Goal: Contribute content

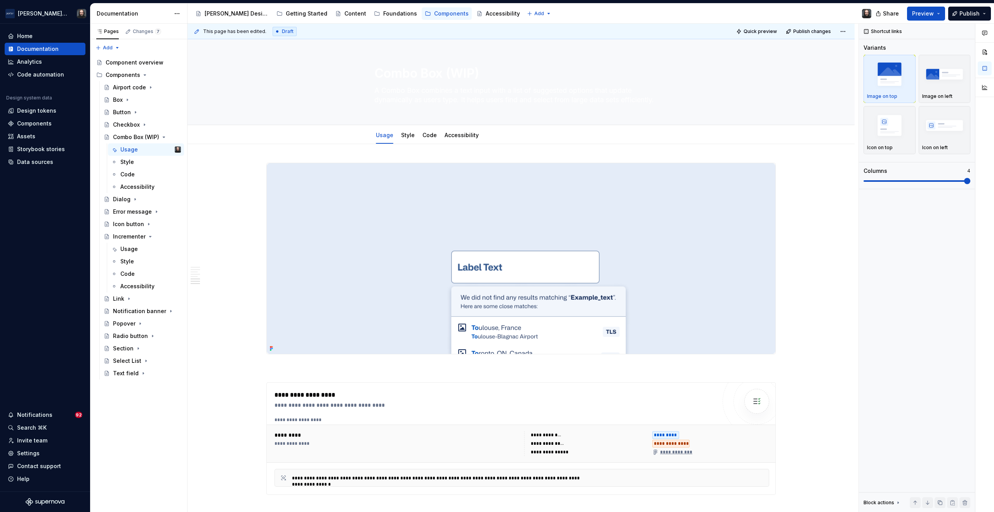
scroll to position [1001, 0]
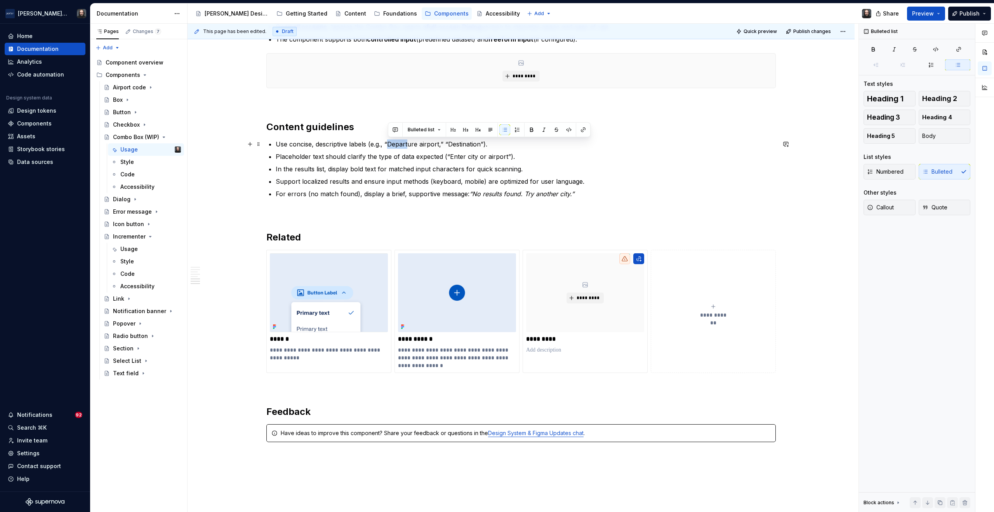
type textarea "*"
drag, startPoint x: 388, startPoint y: 144, endPoint x: 438, endPoint y: 145, distance: 49.7
click at [438, 145] on p "Use concise, descriptive labels (e.g., “Departure airport,” “Destination”)." at bounding box center [526, 143] width 500 height 9
click at [377, 169] on p "In the results list, display bold text for matched input characters for quick s…" at bounding box center [526, 168] width 500 height 9
click at [350, 170] on p "In the results list, display bold text will be displayed for matched input char…" at bounding box center [526, 168] width 500 height 9
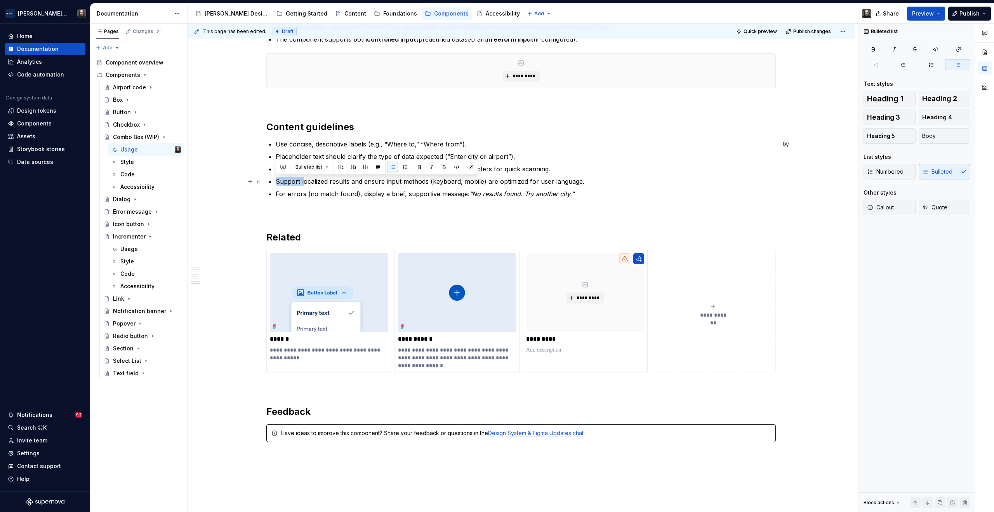
drag, startPoint x: 302, startPoint y: 182, endPoint x: 276, endPoint y: 182, distance: 26.0
click at [276, 182] on p "Support localized results and ensure input methods (keyboard, mobile) are optim…" at bounding box center [526, 181] width 500 height 9
drag, startPoint x: 326, startPoint y: 182, endPoint x: 367, endPoint y: 183, distance: 40.8
click at [367, 183] on p "Localized results are supported and ensure input methods (keyboard, mobile) are…" at bounding box center [526, 181] width 500 height 9
drag, startPoint x: 404, startPoint y: 182, endPoint x: 383, endPoint y: 184, distance: 20.6
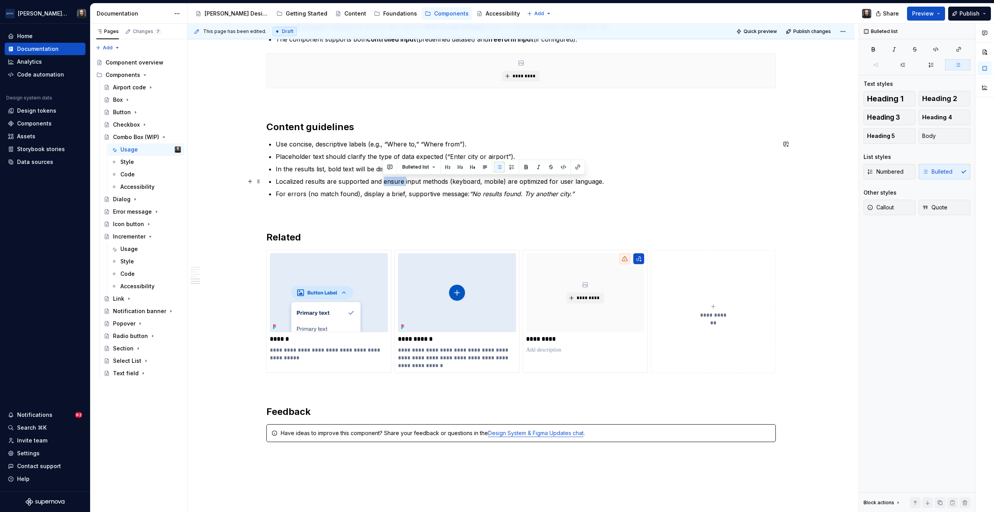
click at [383, 184] on p "Localized results are supported and ensure input methods (keyboard, mobile) are…" at bounding box center [526, 181] width 500 height 9
click at [361, 195] on p "For errors (no match found), display a brief, supportive message: “No results f…" at bounding box center [526, 193] width 500 height 9
drag, startPoint x: 481, startPoint y: 194, endPoint x: 580, endPoint y: 195, distance: 98.6
click at [580, 195] on em "“No results found. Try another city.”" at bounding box center [532, 194] width 105 height 8
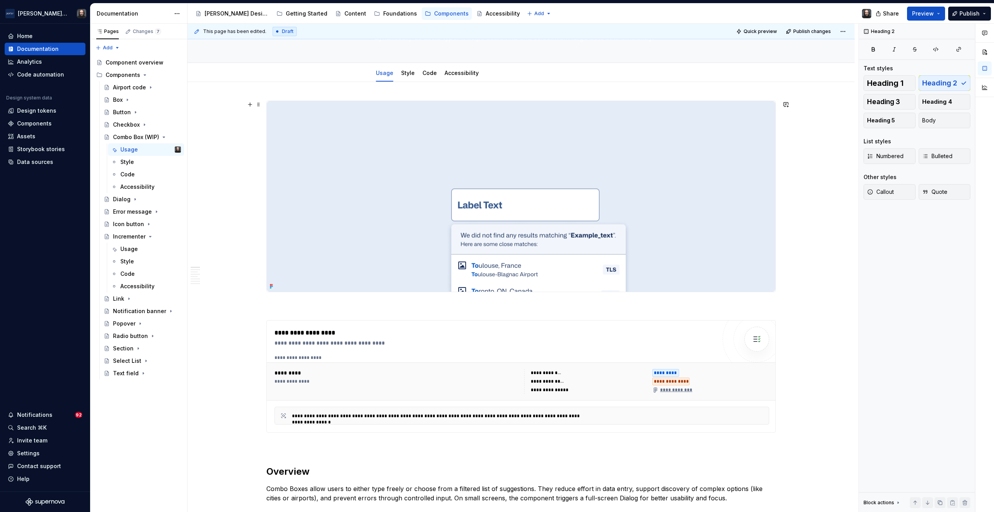
scroll to position [0, 0]
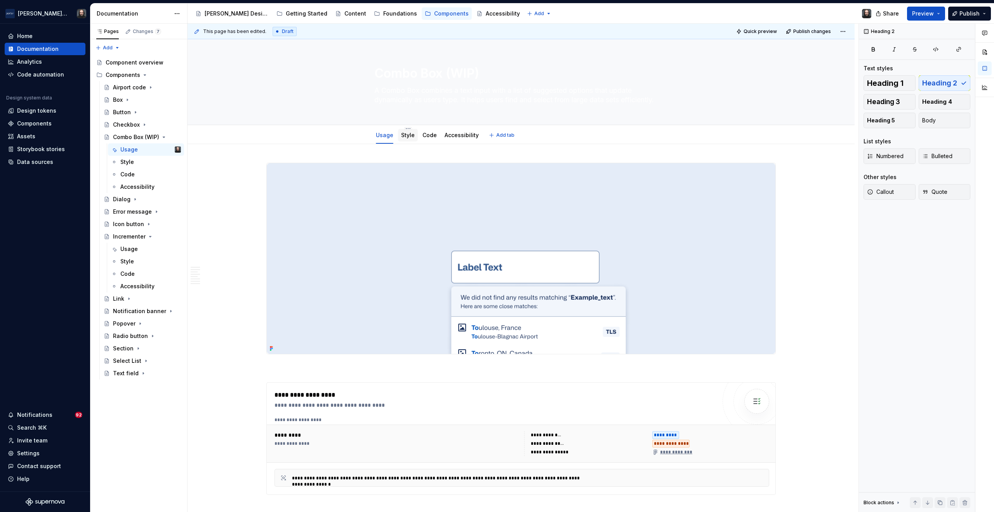
click at [407, 135] on link "Style" at bounding box center [408, 135] width 14 height 7
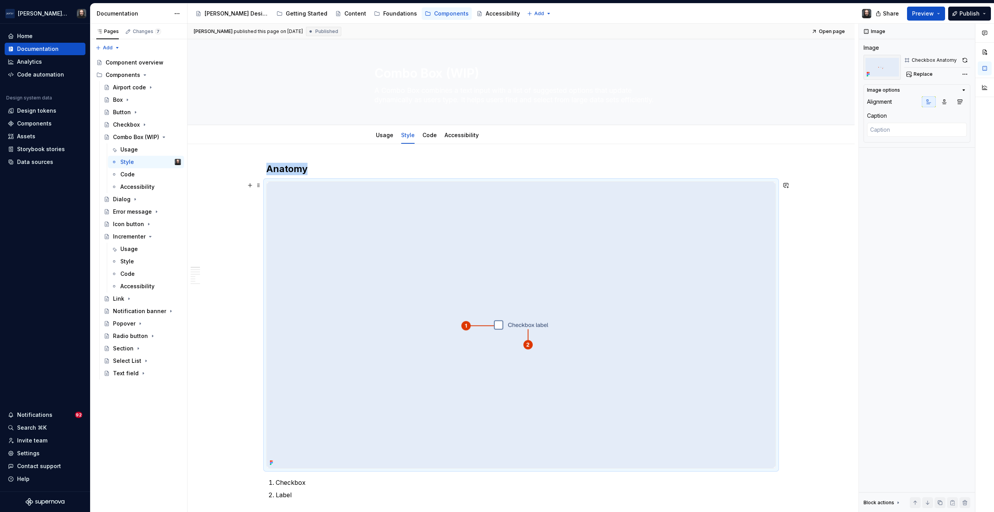
click at [652, 264] on img at bounding box center [521, 325] width 508 height 286
click at [911, 75] on button "Replace" at bounding box center [920, 74] width 32 height 11
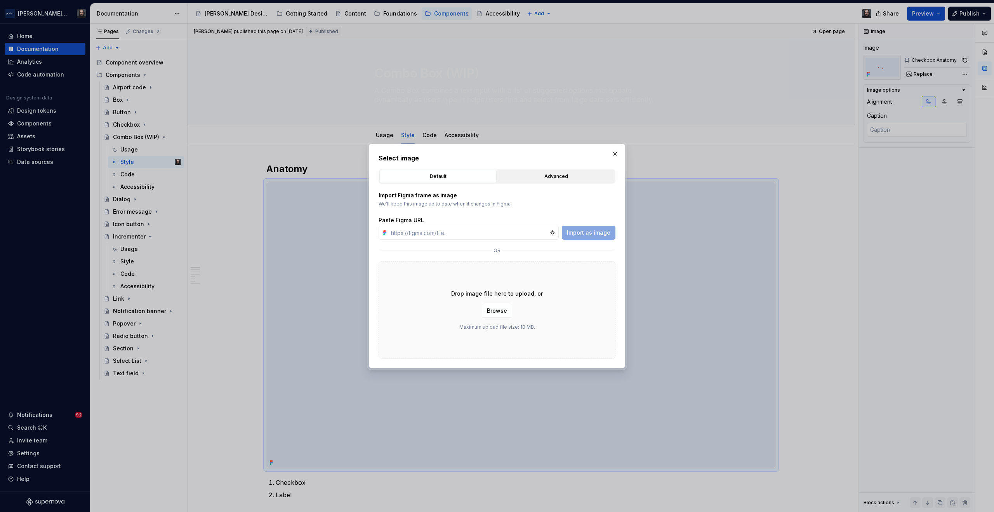
click at [559, 171] on button "Advanced" at bounding box center [555, 176] width 117 height 13
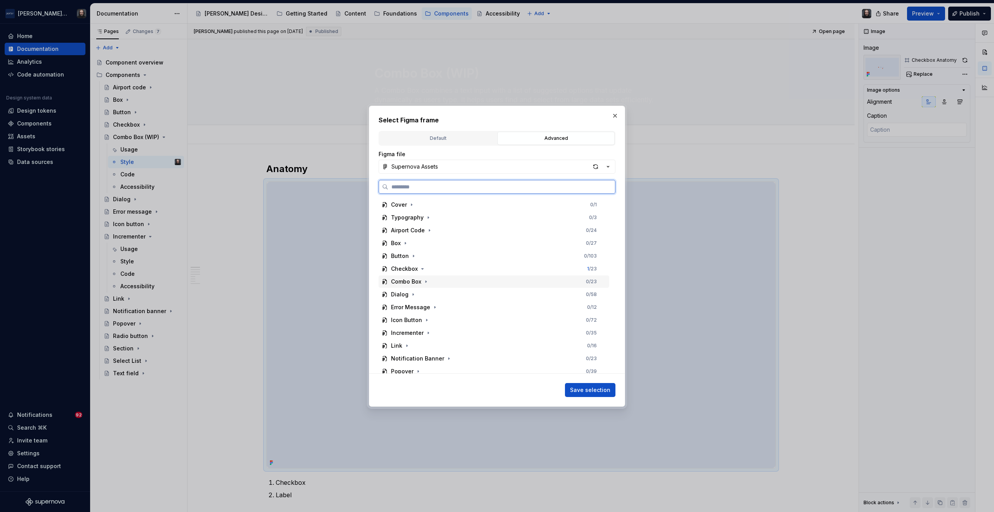
click at [446, 279] on div "Combo Box 0 / 23" at bounding box center [493, 281] width 231 height 12
click at [596, 166] on div "button" at bounding box center [595, 166] width 11 height 11
click at [472, 346] on div "Anatomy 0 / 10" at bounding box center [497, 345] width 223 height 12
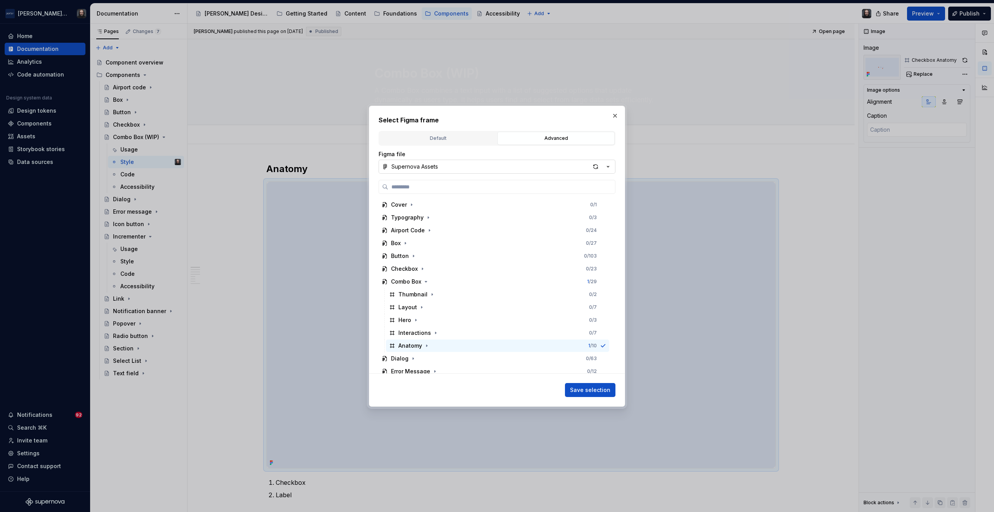
click at [595, 390] on span "Save selection" at bounding box center [590, 390] width 40 height 8
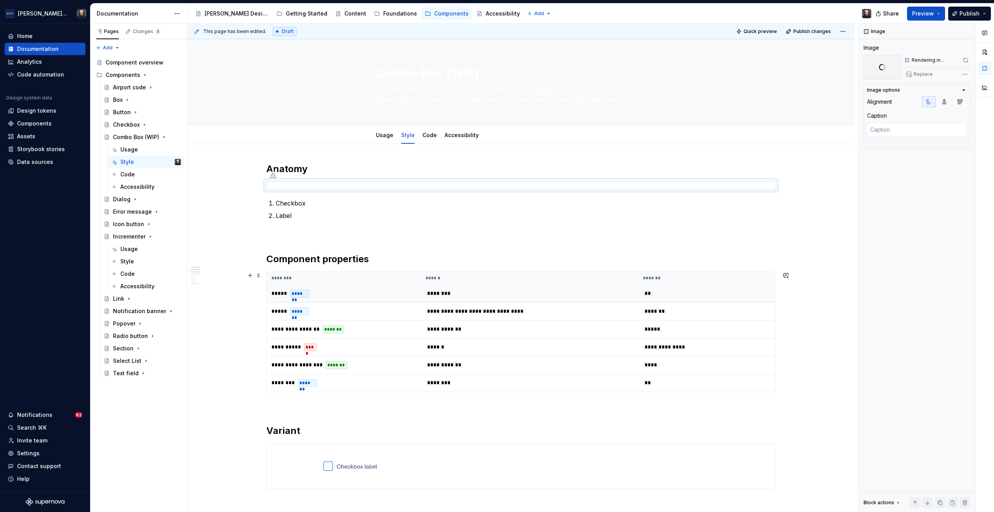
click at [731, 286] on td "**" at bounding box center [706, 294] width 137 height 18
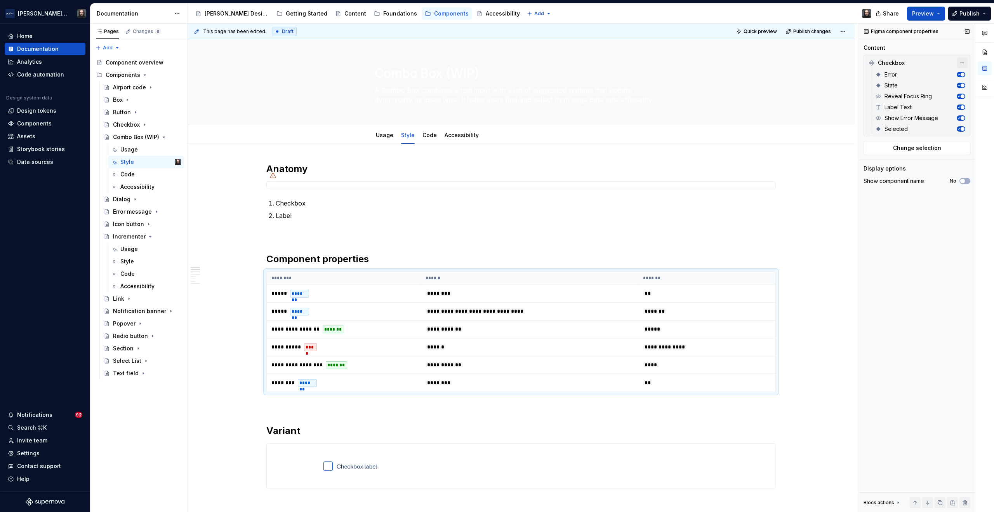
click at [962, 62] on button "button" at bounding box center [961, 62] width 11 height 11
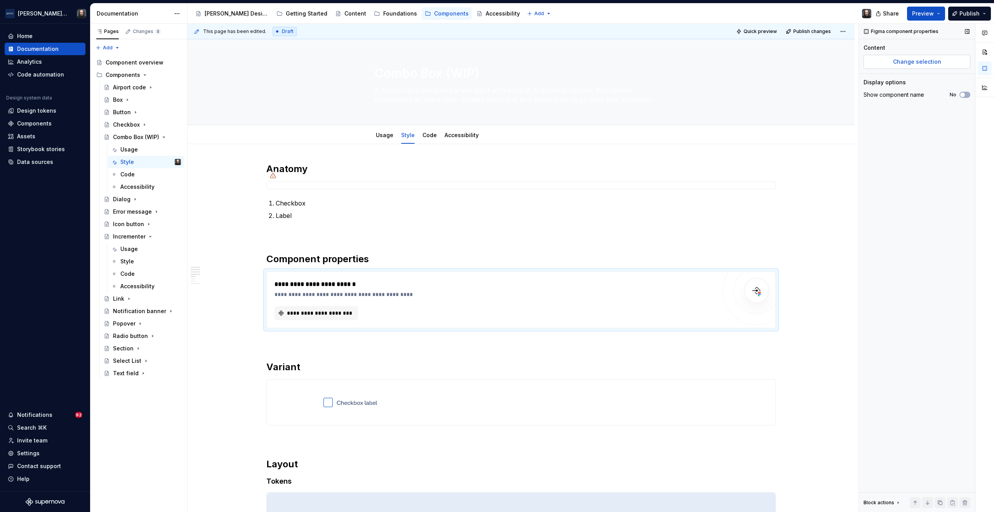
click at [917, 64] on span "Change selection" at bounding box center [917, 62] width 48 height 8
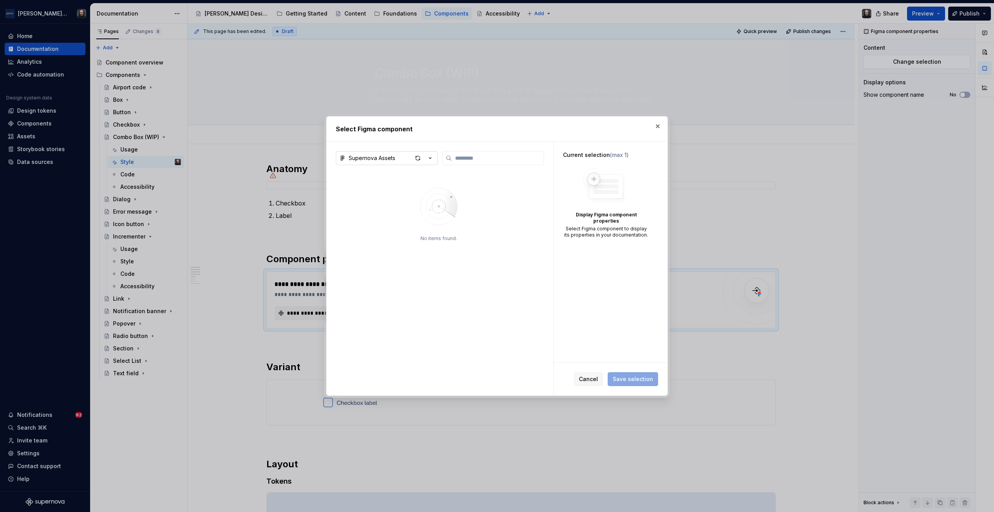
type textarea "*"
click at [388, 157] on div "Supernova Assets" at bounding box center [372, 158] width 47 height 8
click at [390, 184] on div "Core Components – Library" at bounding box center [394, 188] width 73 height 8
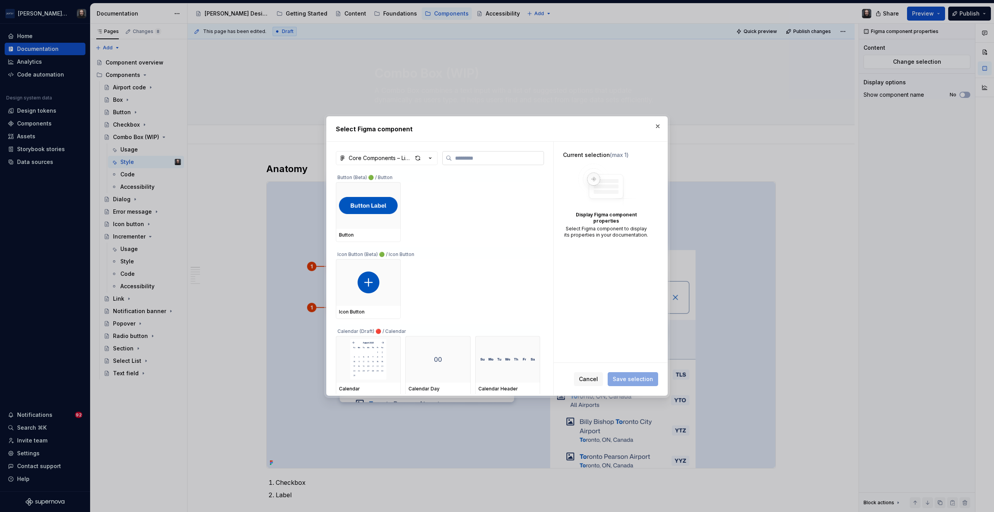
click at [481, 158] on input "search" at bounding box center [498, 158] width 92 height 8
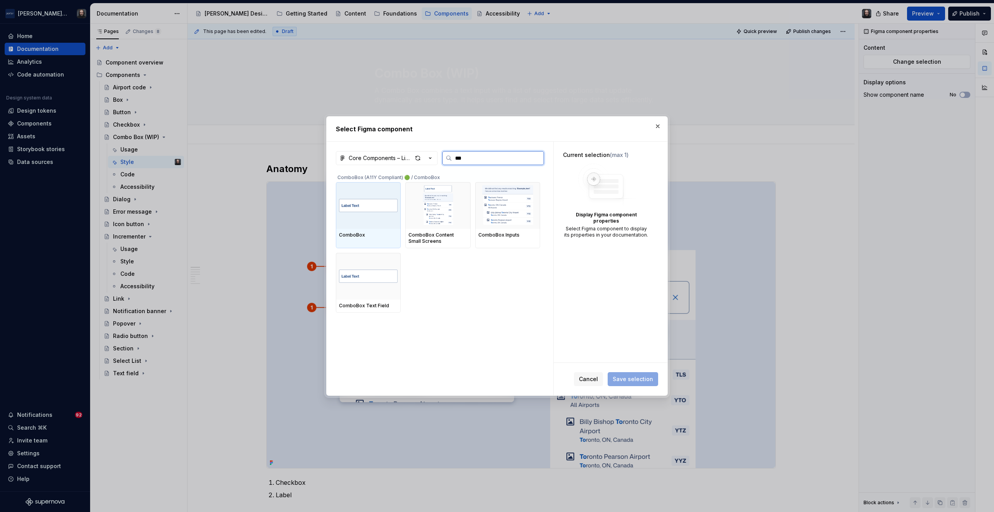
type input "****"
click at [380, 205] on img at bounding box center [368, 205] width 59 height 33
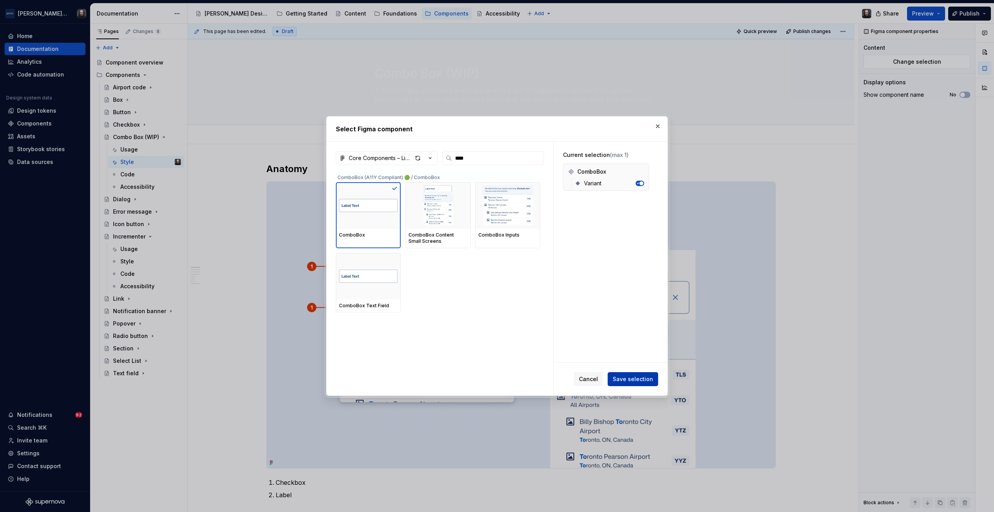
click at [628, 377] on span "Save selection" at bounding box center [632, 379] width 40 height 8
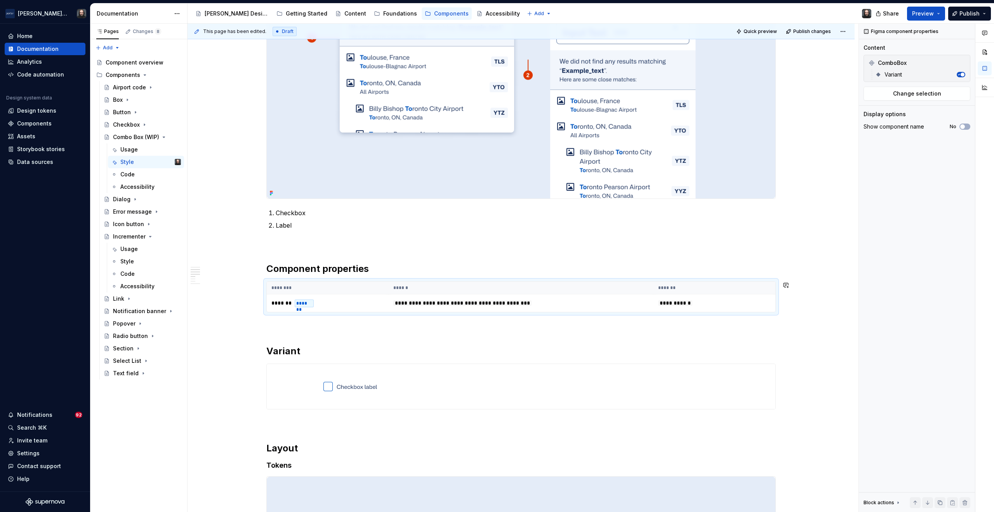
scroll to position [363, 0]
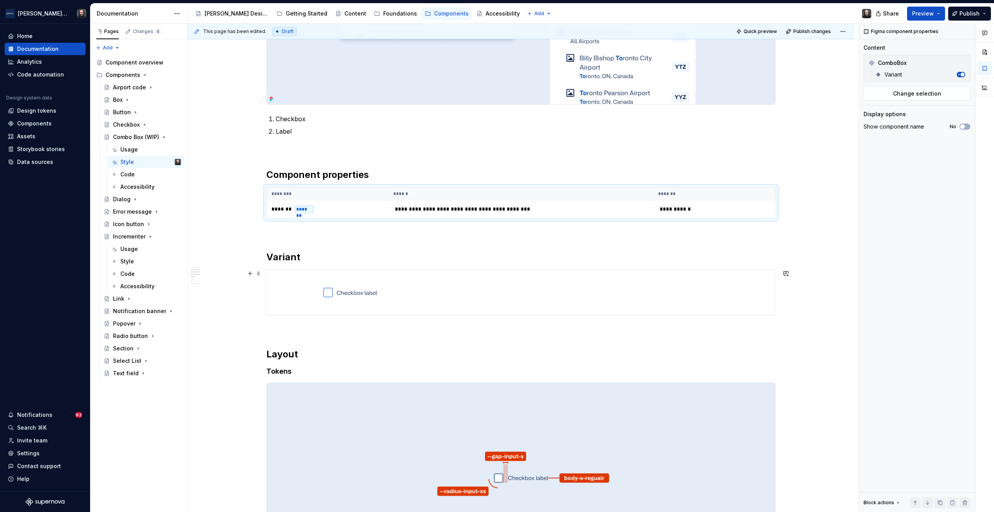
click at [622, 282] on div at bounding box center [521, 292] width 508 height 45
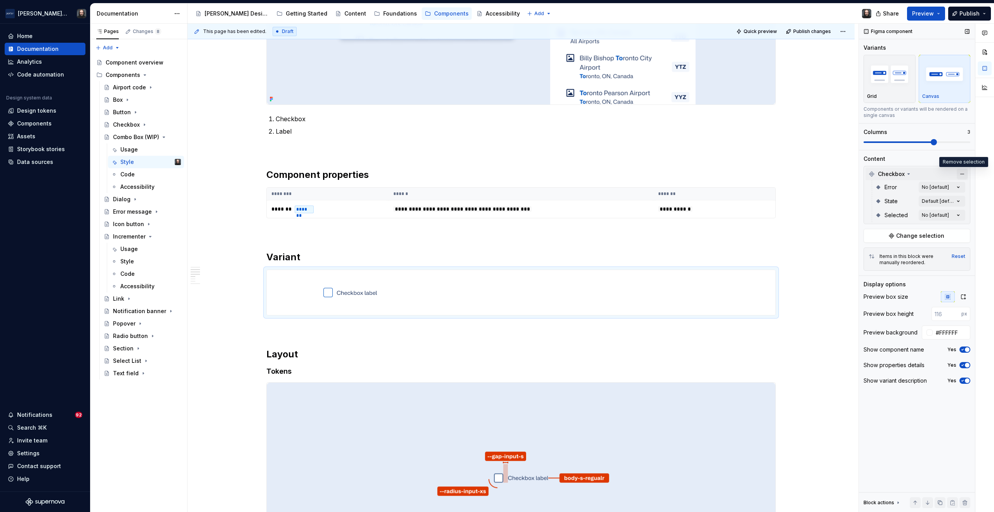
click at [960, 174] on button "button" at bounding box center [961, 173] width 11 height 11
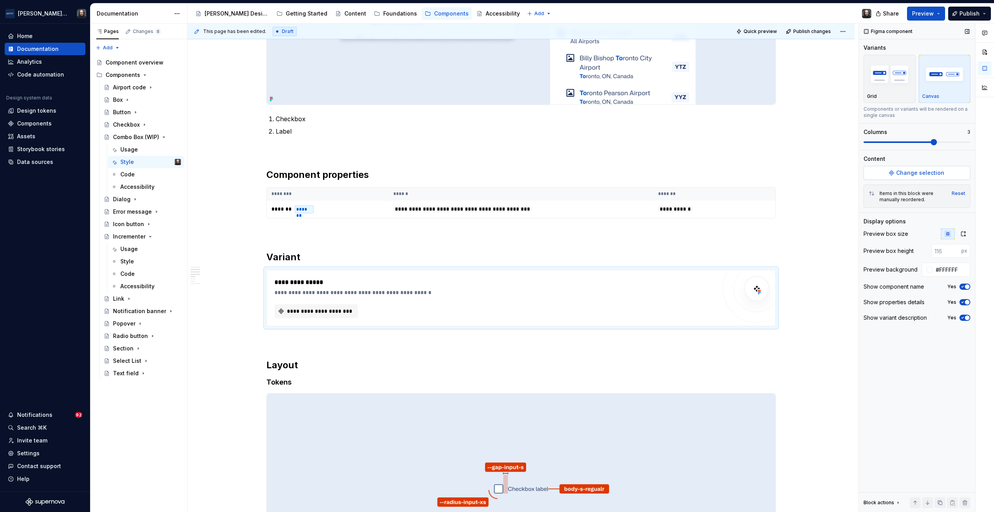
click at [923, 174] on span "Change selection" at bounding box center [920, 173] width 48 height 8
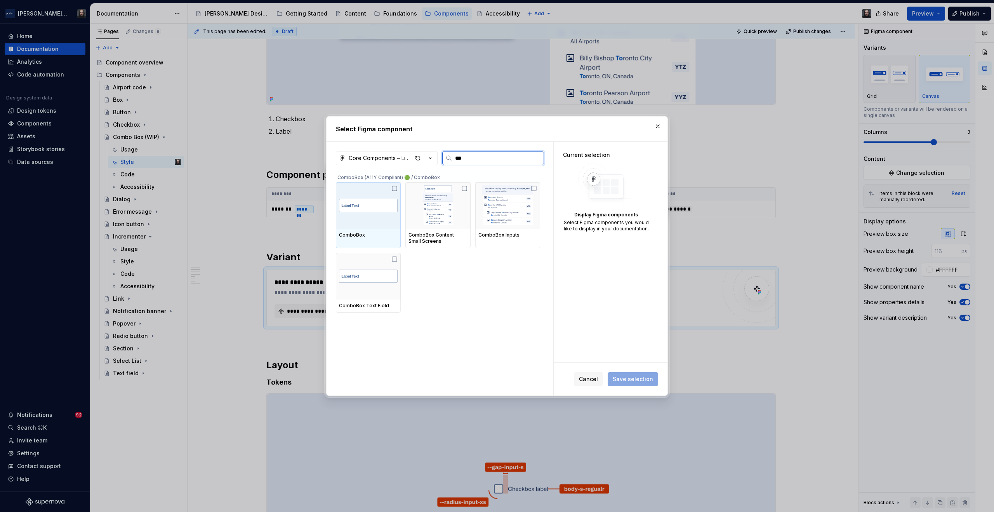
type input "****"
click at [366, 210] on img at bounding box center [368, 205] width 59 height 33
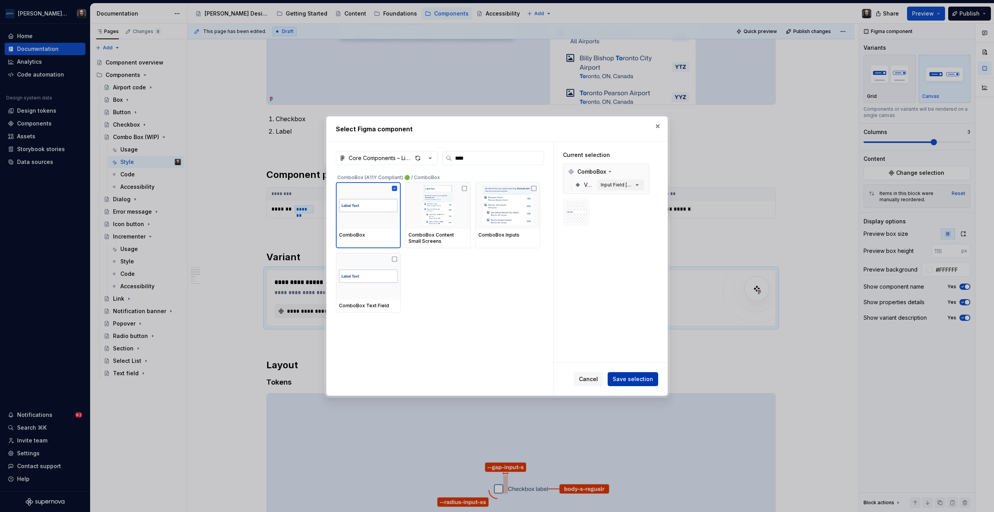
click at [633, 377] on span "Save selection" at bounding box center [632, 379] width 40 height 8
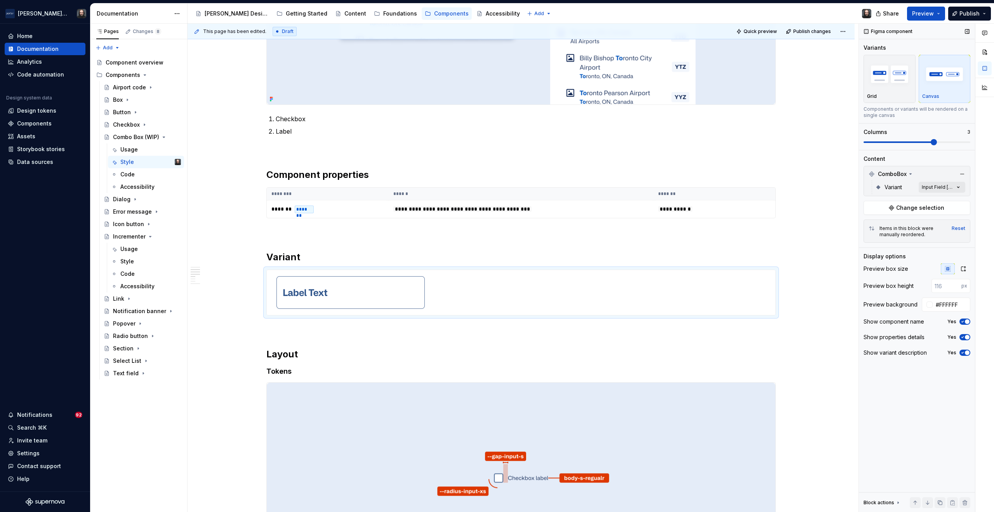
click at [960, 186] on div "Comments Open comments No comments yet Select ‘Comment’ from the block context …" at bounding box center [926, 268] width 135 height 488
click at [953, 199] on span "button" at bounding box center [952, 200] width 5 height 5
click at [958, 187] on div "Comments Open comments No comments yet Select ‘Comment’ from the block context …" at bounding box center [926, 268] width 135 height 488
drag, startPoint x: 654, startPoint y: 293, endPoint x: 338, endPoint y: 298, distance: 316.0
click at [331, 295] on body "Porter Airlines Home Documentation Analytics Code automation Design system data…" at bounding box center [497, 256] width 994 height 512
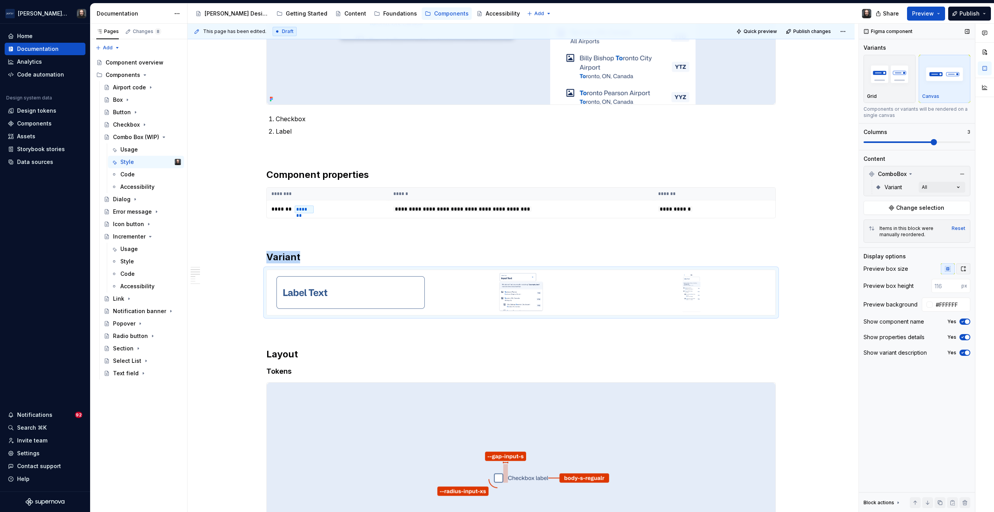
click at [962, 270] on icon "button" at bounding box center [963, 268] width 6 height 6
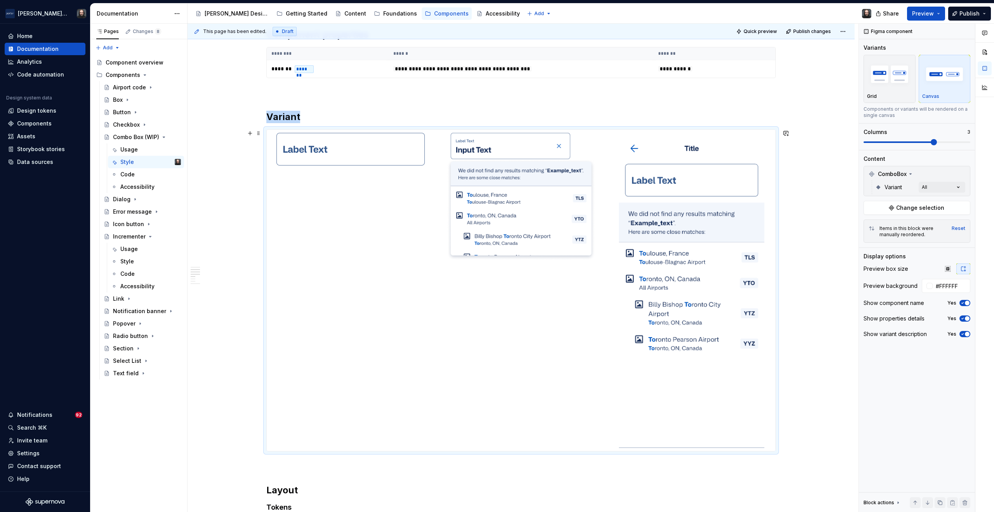
scroll to position [514, 0]
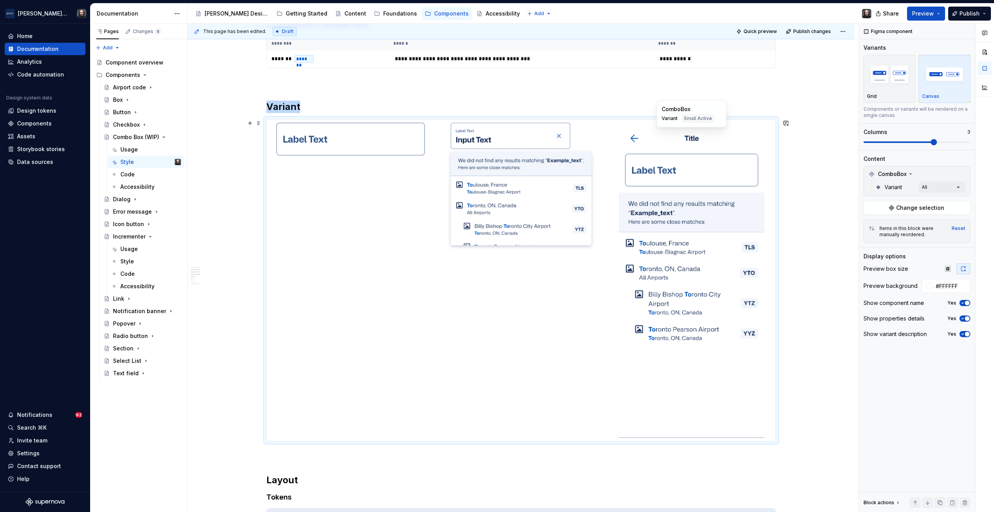
click at [763, 137] on img at bounding box center [692, 280] width 146 height 315
type textarea "*"
click at [946, 287] on input "#FFFFFF" at bounding box center [951, 286] width 38 height 14
paste input "E4ECF8"
type input "#E4ECF8"
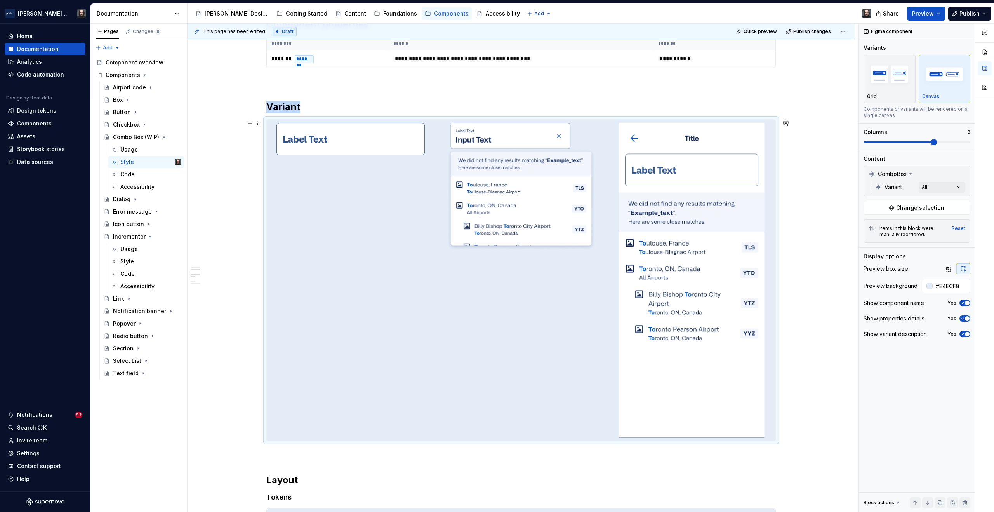
click at [799, 236] on div "**********" at bounding box center [520, 296] width 667 height 1332
click at [814, 181] on div "**********" at bounding box center [520, 296] width 667 height 1332
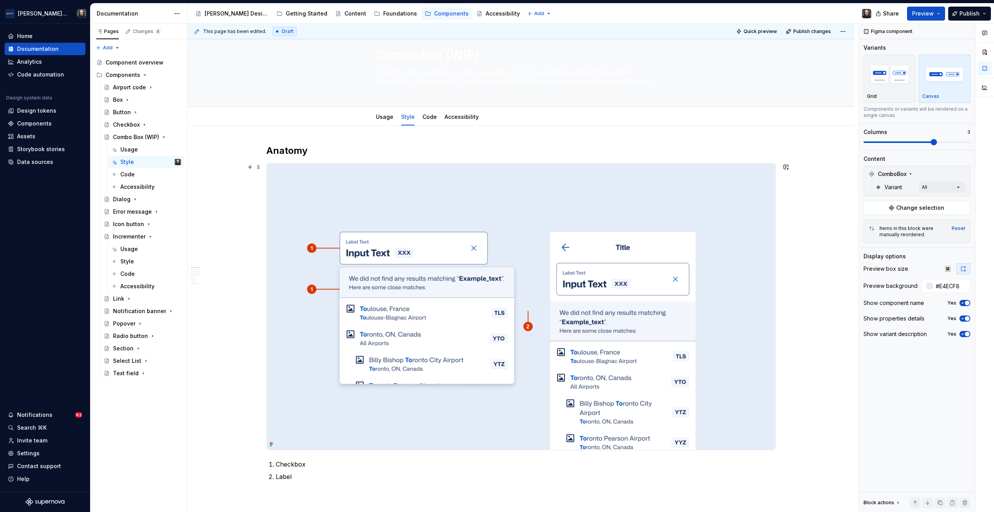
scroll to position [0, 0]
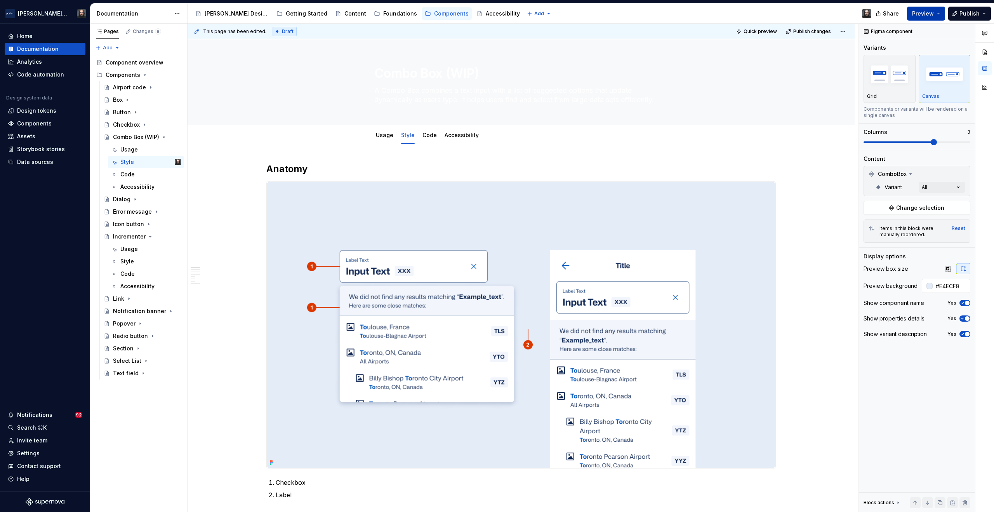
click at [935, 12] on button "Preview" at bounding box center [926, 14] width 38 height 14
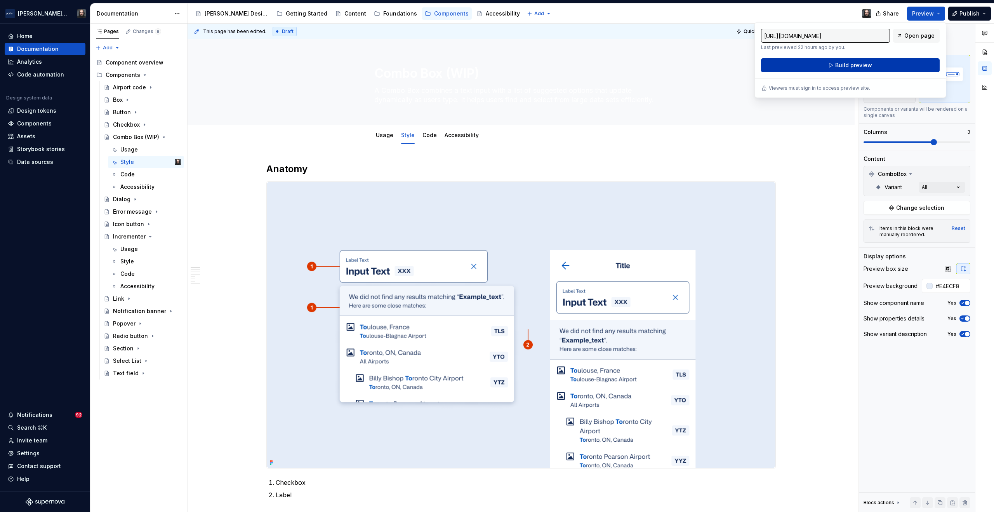
click at [860, 64] on span "Build preview" at bounding box center [853, 65] width 37 height 8
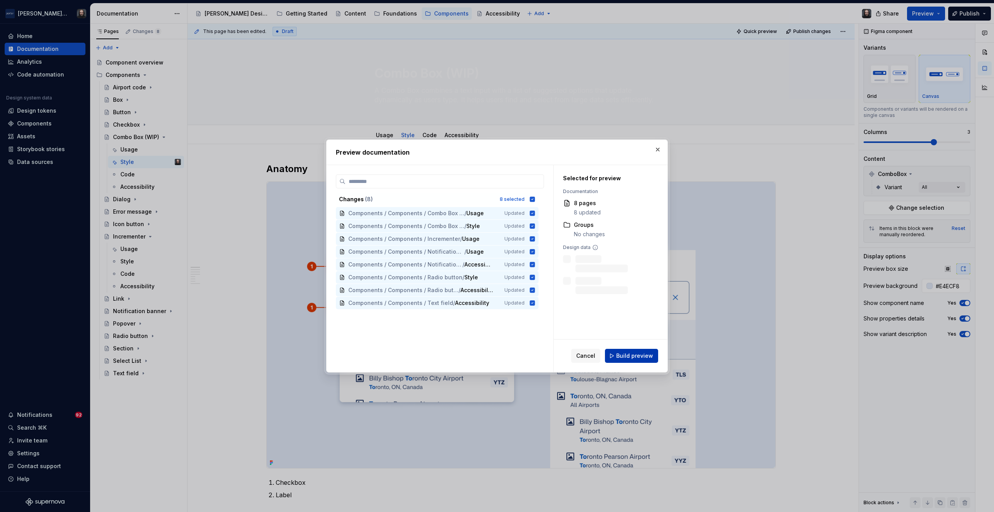
click at [634, 353] on span "Build preview" at bounding box center [634, 356] width 37 height 8
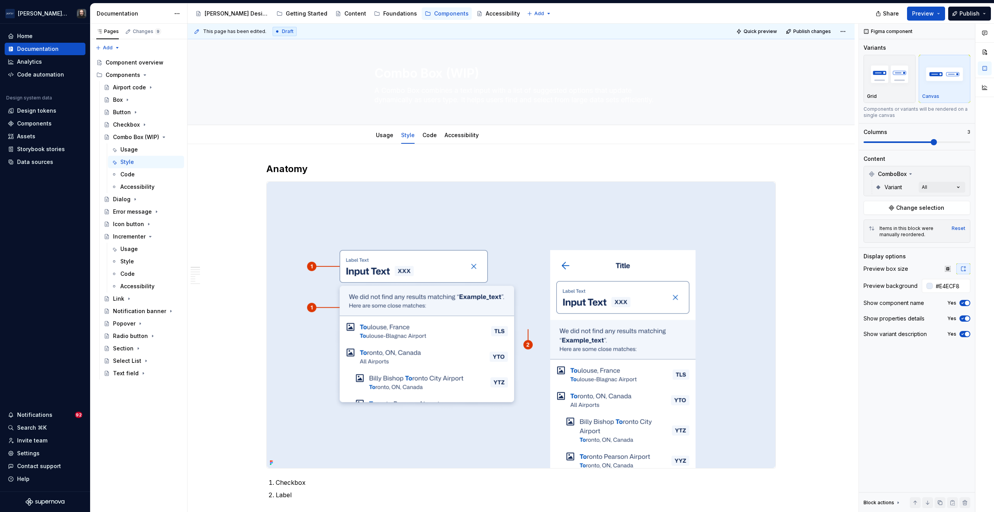
type textarea "*"
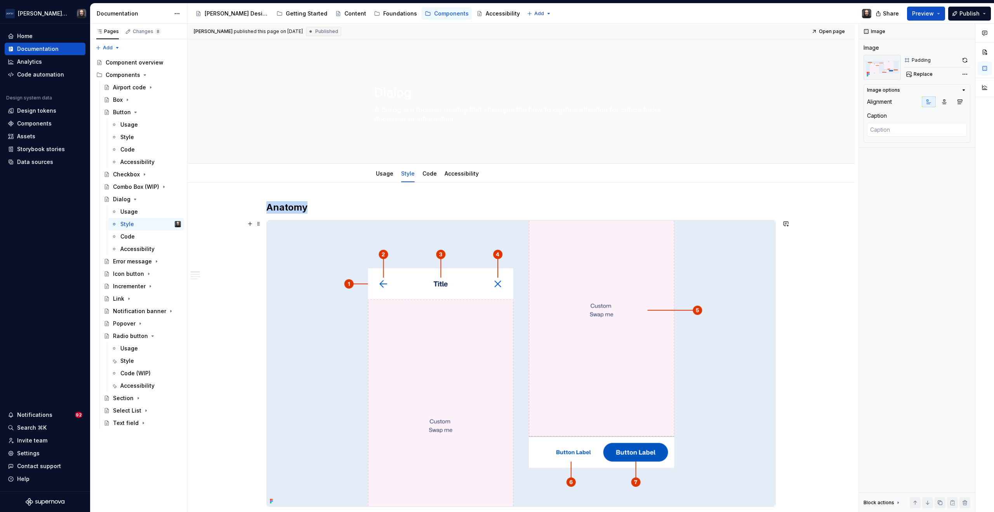
click at [740, 271] on img at bounding box center [521, 363] width 508 height 286
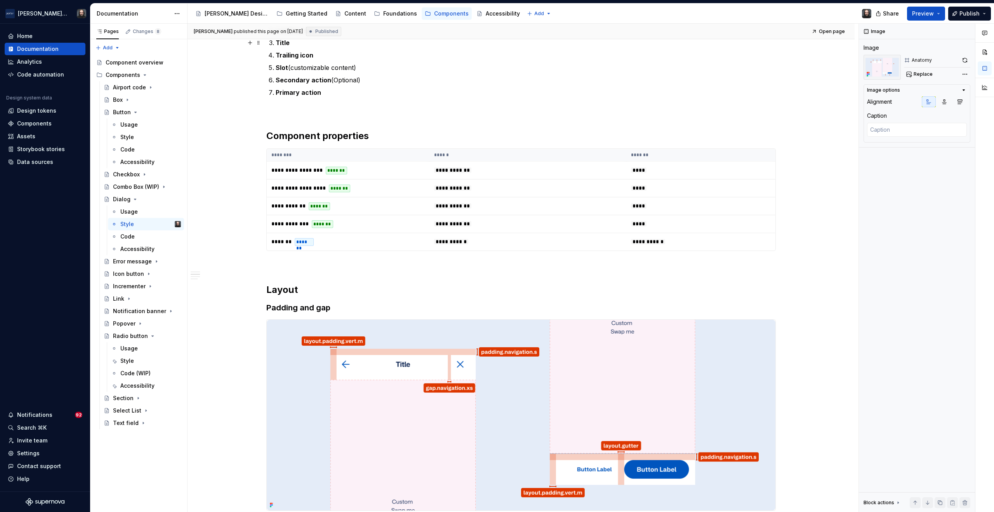
scroll to position [542, 0]
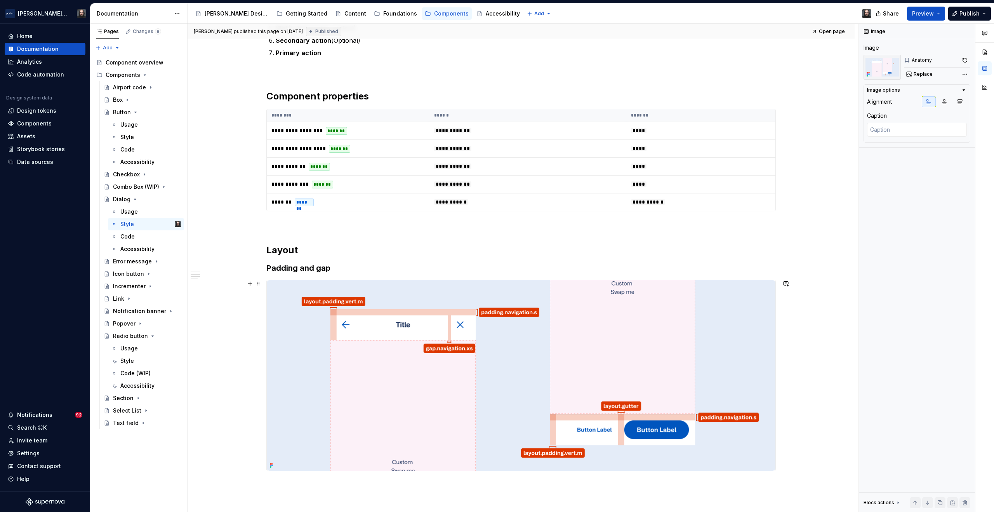
click at [730, 303] on img at bounding box center [521, 375] width 508 height 191
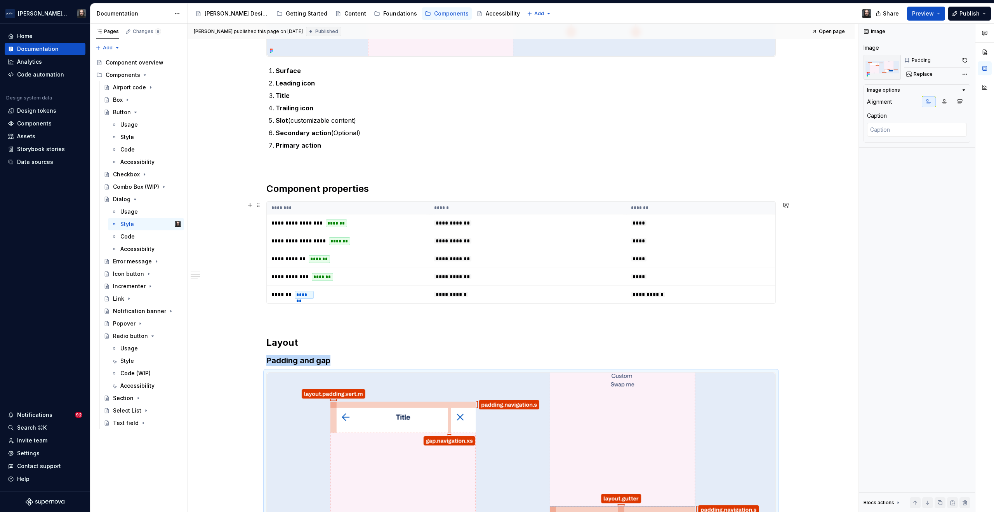
scroll to position [293, 0]
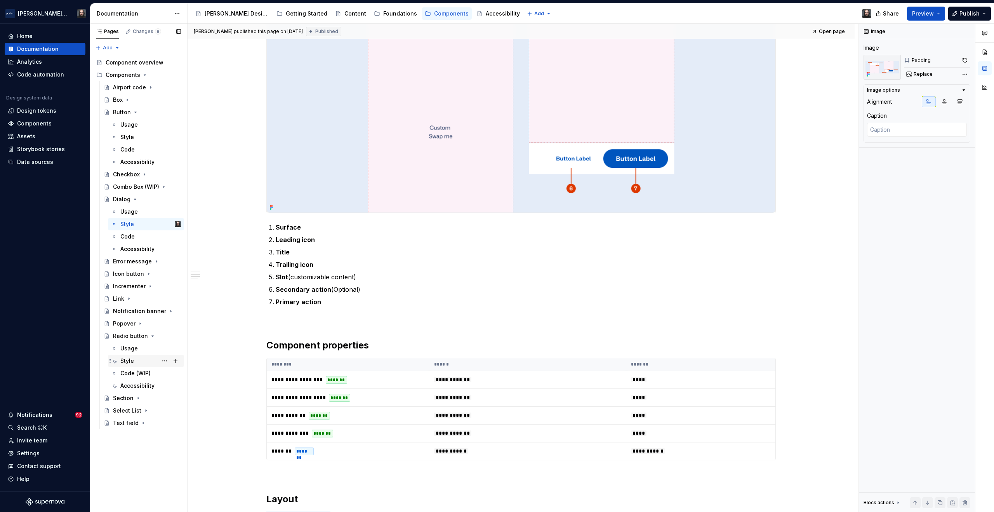
click at [134, 357] on div "Style" at bounding box center [150, 360] width 61 height 11
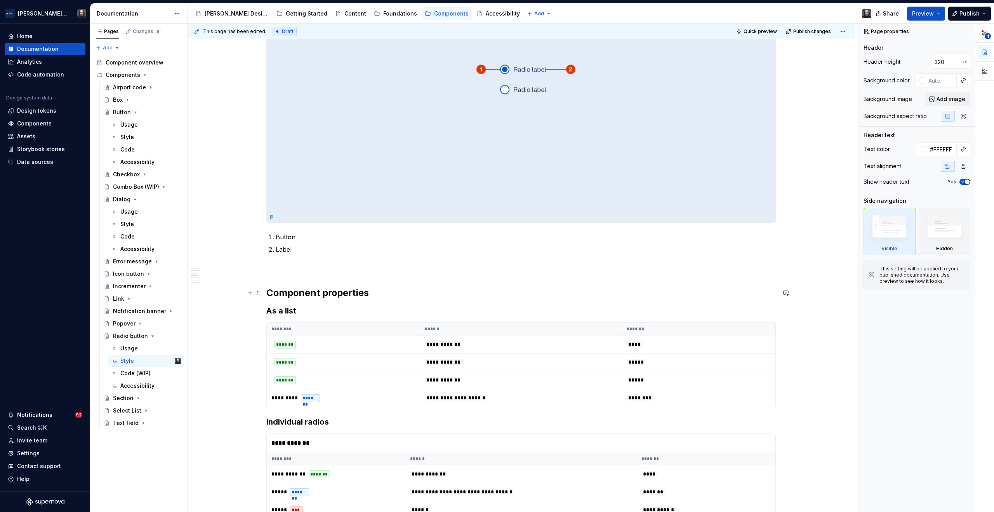
scroll to position [596, 0]
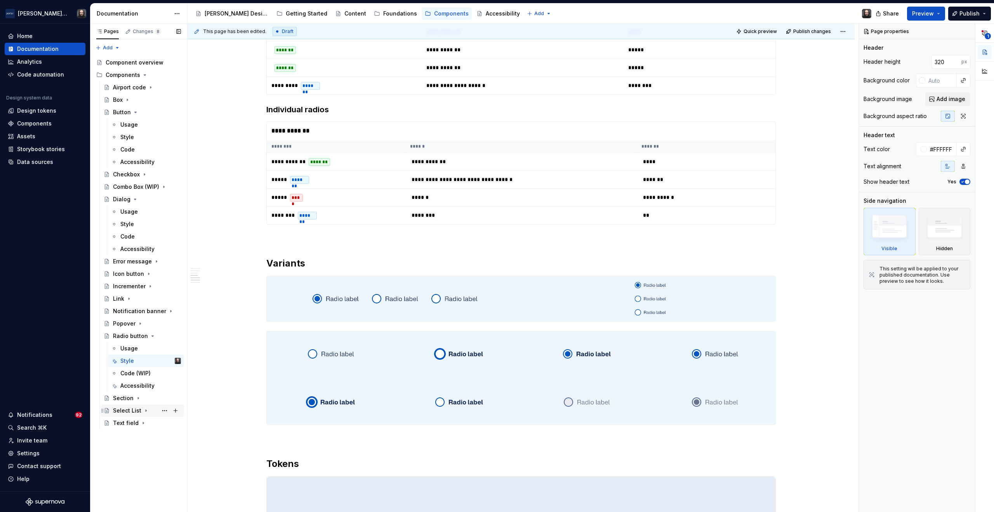
click at [144, 409] on icon "Page tree" at bounding box center [146, 410] width 6 height 6
click at [131, 437] on div "Style" at bounding box center [127, 435] width 14 height 8
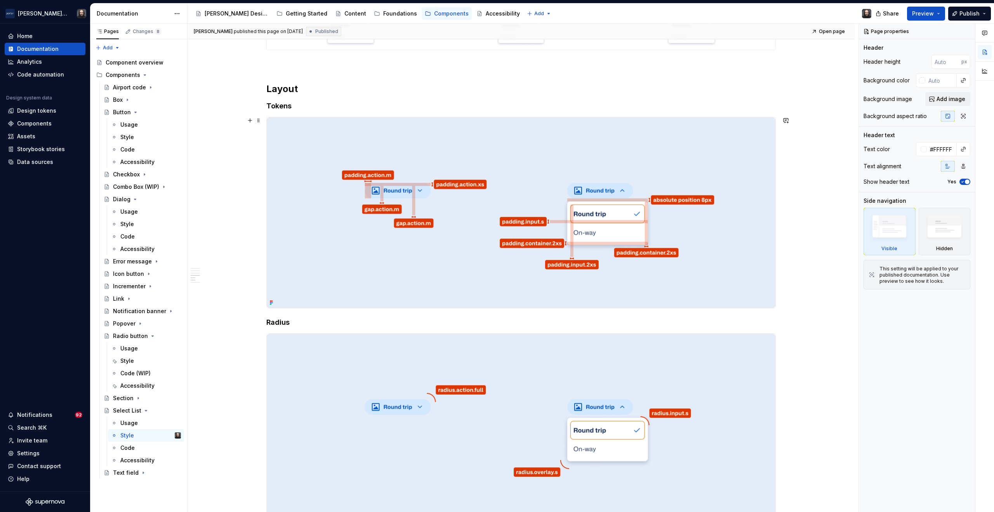
scroll to position [549, 0]
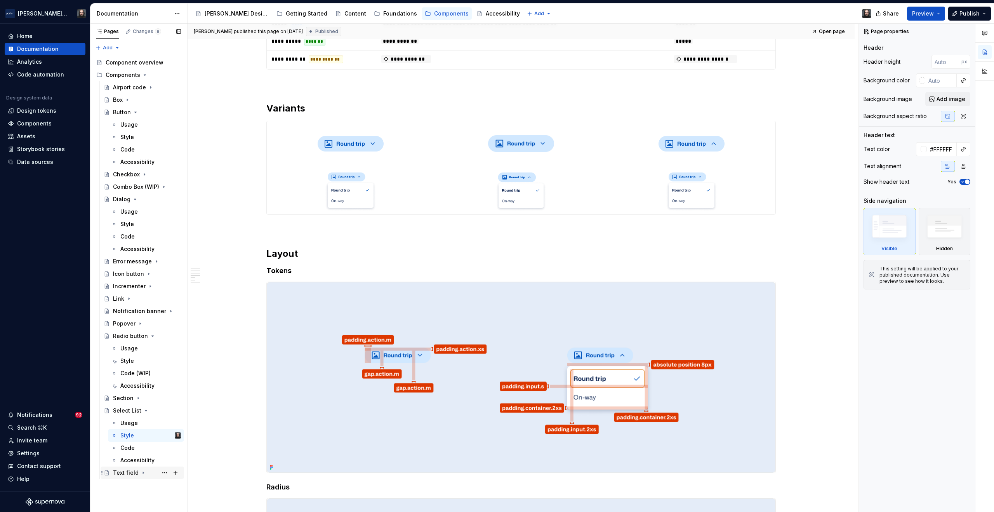
click at [142, 472] on icon "Page tree" at bounding box center [143, 472] width 6 height 6
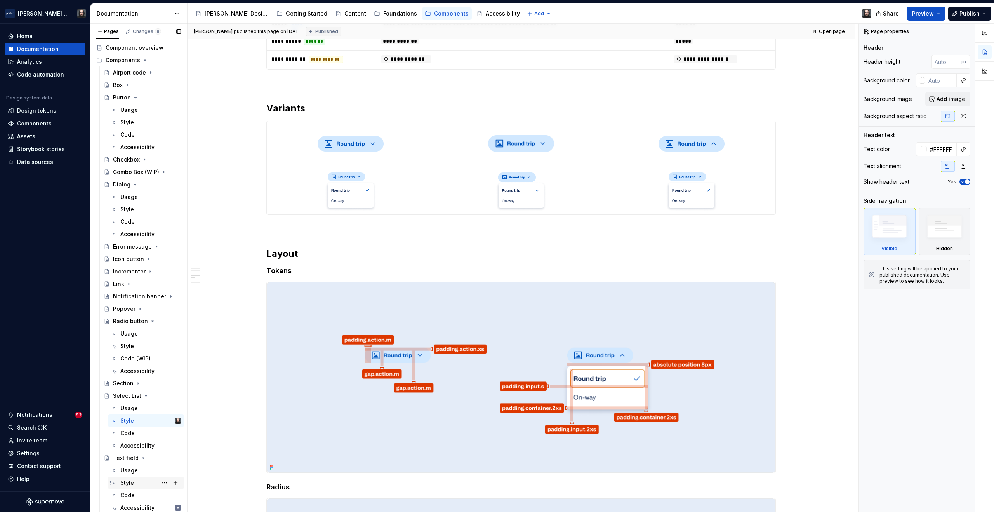
click at [132, 477] on div "Style" at bounding box center [150, 482] width 61 height 11
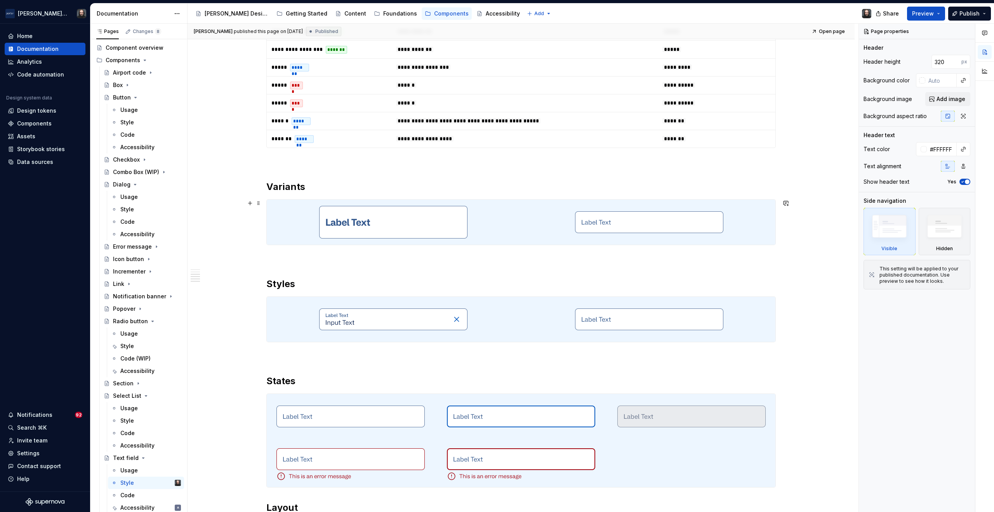
scroll to position [656, 0]
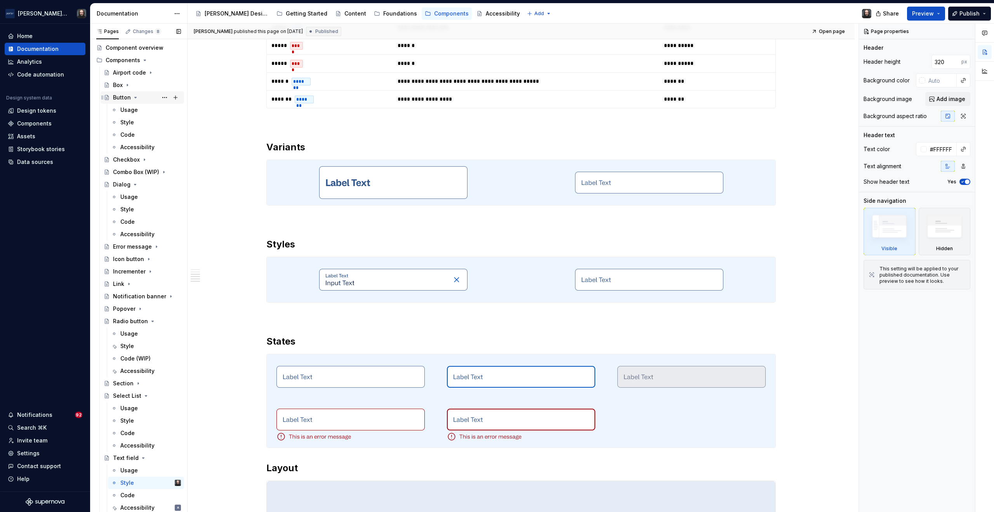
click at [135, 98] on icon "Page tree" at bounding box center [135, 97] width 6 height 6
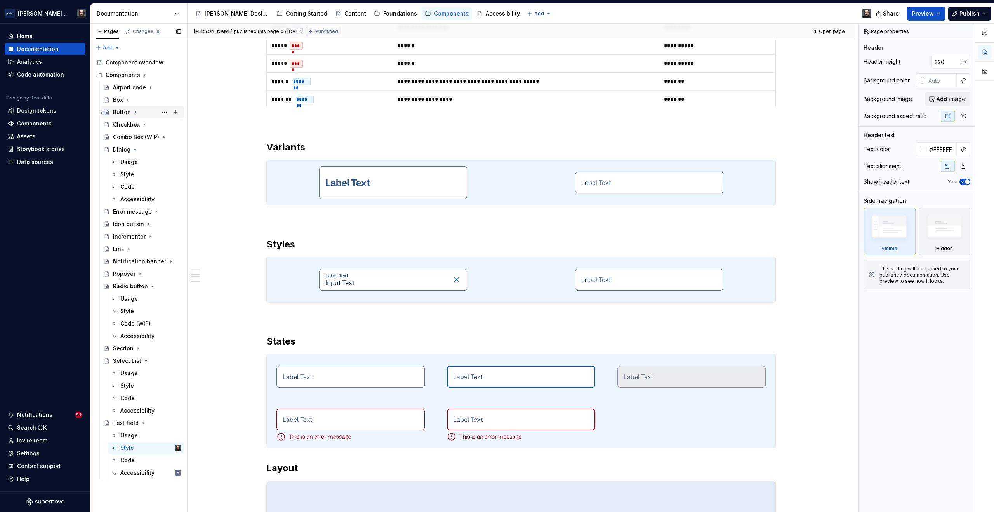
scroll to position [0, 0]
click at [152, 286] on icon "Page tree" at bounding box center [153, 286] width 2 height 1
click at [144, 310] on icon "Page tree" at bounding box center [146, 311] width 6 height 6
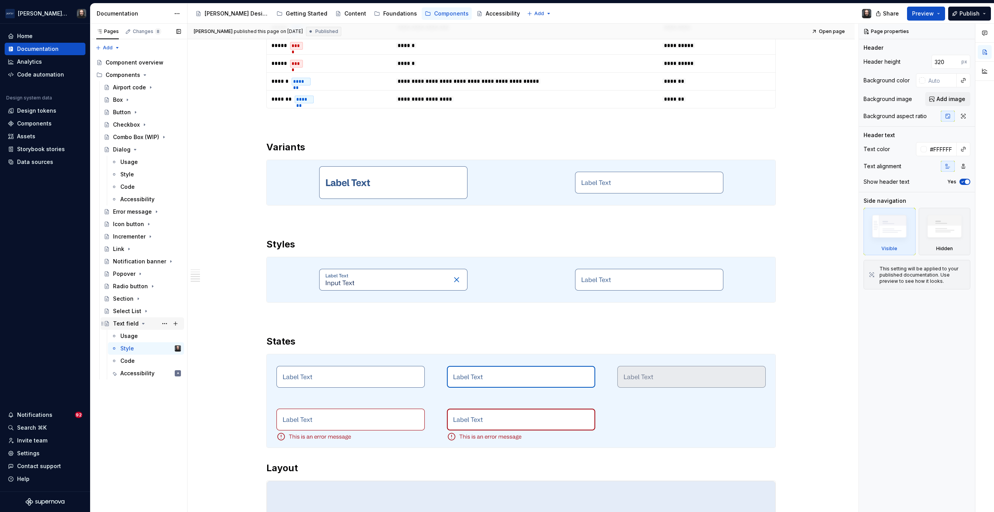
click at [142, 323] on icon "Page tree" at bounding box center [143, 323] width 2 height 1
click at [138, 298] on icon "Page tree" at bounding box center [138, 299] width 1 height 2
click at [129, 323] on div "Style" at bounding box center [127, 323] width 14 height 8
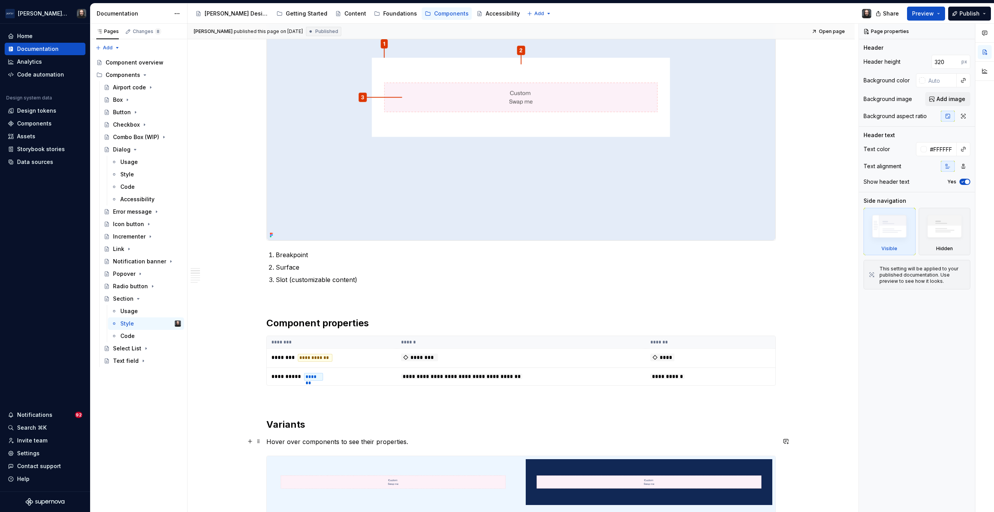
scroll to position [510, 0]
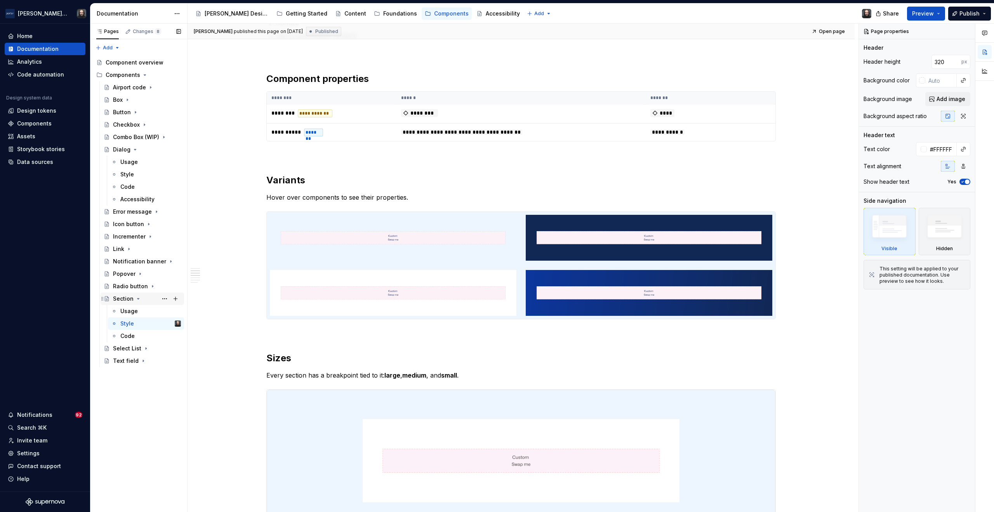
click at [137, 297] on icon "Page tree" at bounding box center [138, 298] width 6 height 6
click at [167, 262] on button "Page tree" at bounding box center [164, 261] width 11 height 11
click at [154, 261] on div "Pages Changes 8 Add Accessibility guide for tree Page tree. Navigate the tree w…" at bounding box center [138, 268] width 97 height 488
click at [155, 262] on icon "Page tree" at bounding box center [154, 261] width 6 height 6
click at [147, 288] on div "Style" at bounding box center [150, 286] width 61 height 11
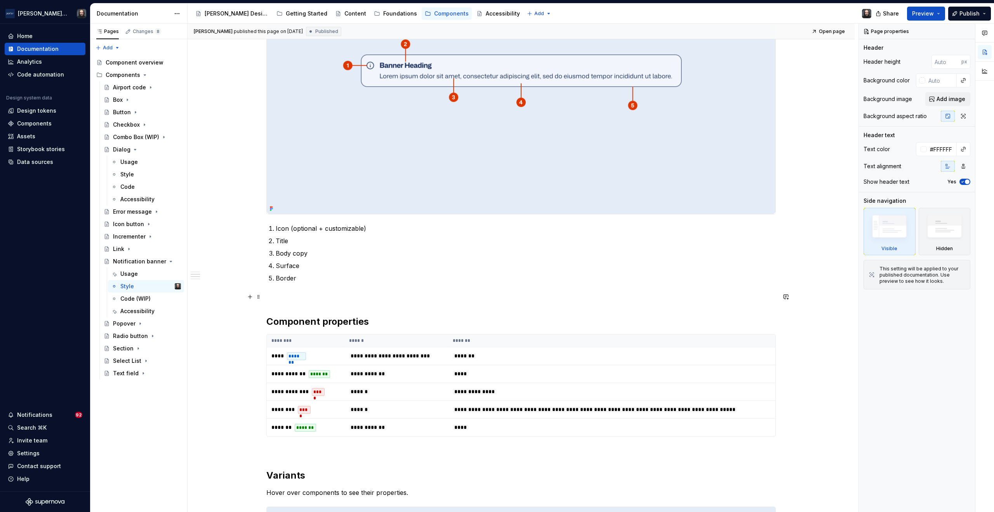
scroll to position [498, 0]
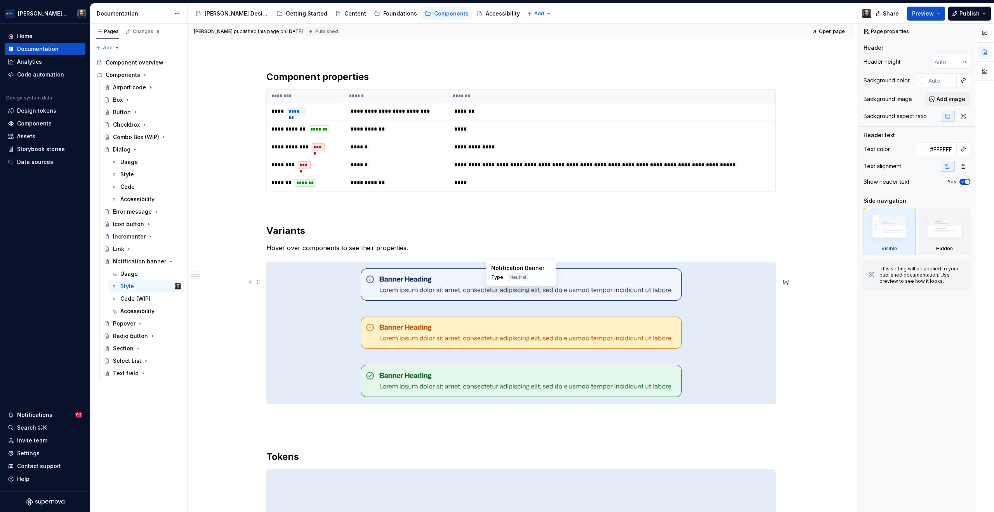
click at [729, 307] on div at bounding box center [521, 284] width 508 height 45
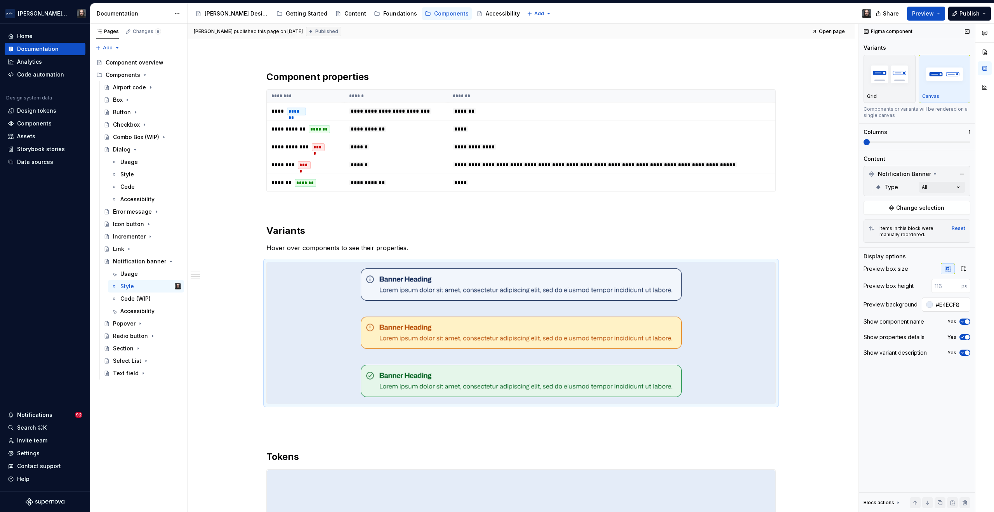
click at [946, 305] on input "#E4ECF8" at bounding box center [951, 304] width 38 height 14
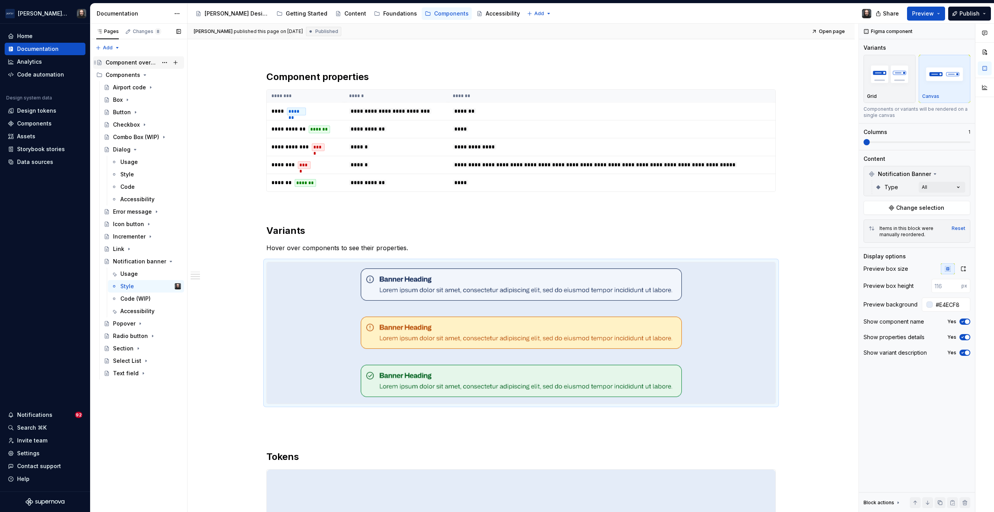
click at [135, 62] on div "Component overview" at bounding box center [132, 63] width 52 height 8
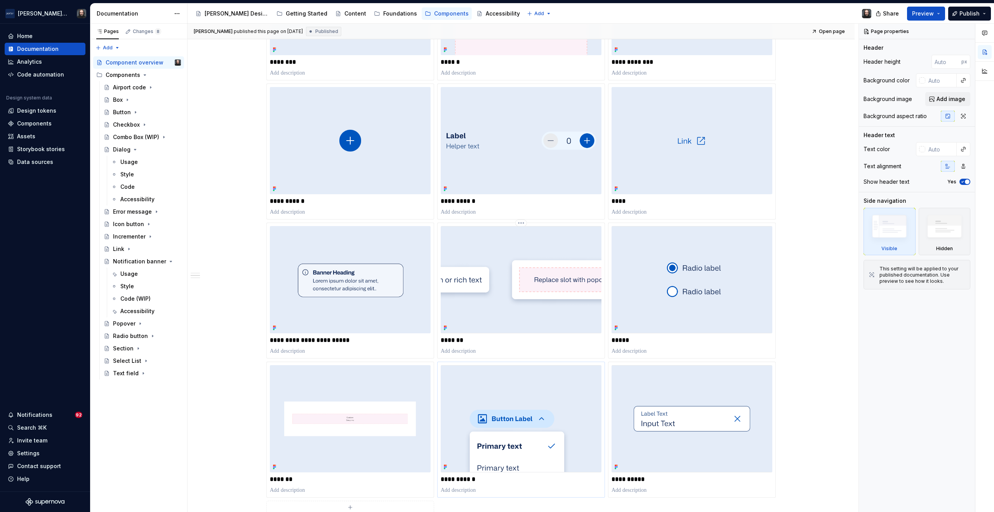
scroll to position [573, 0]
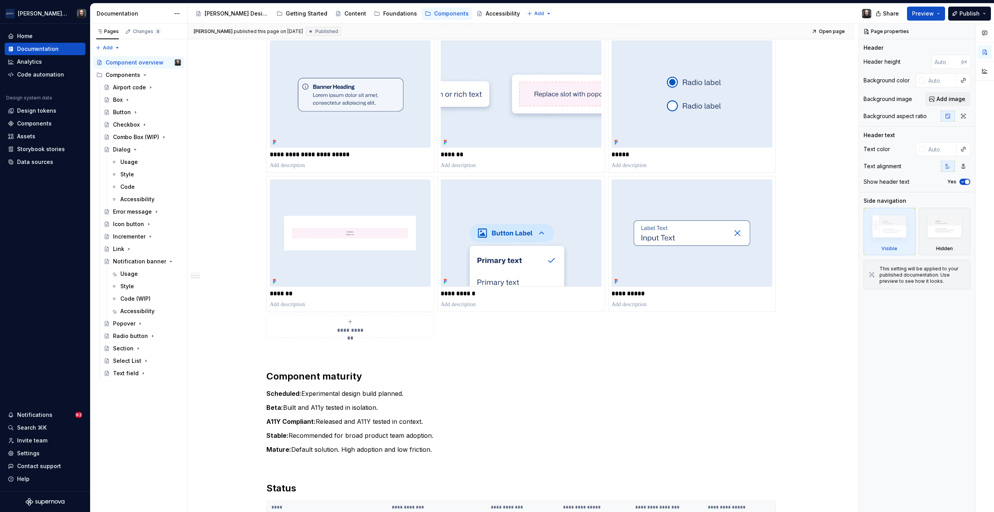
click at [350, 322] on icon "submit" at bounding box center [350, 321] width 6 height 6
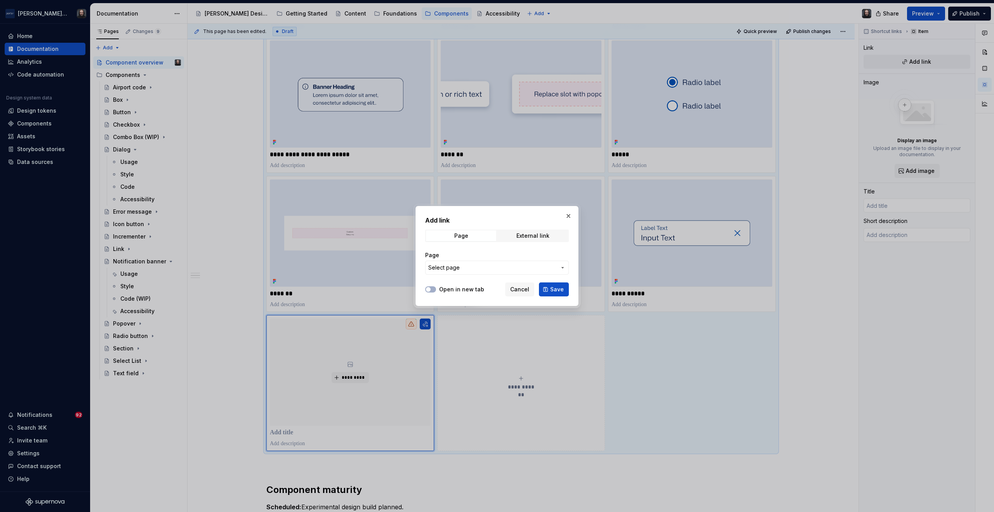
click at [484, 265] on span "Select page" at bounding box center [492, 268] width 128 height 8
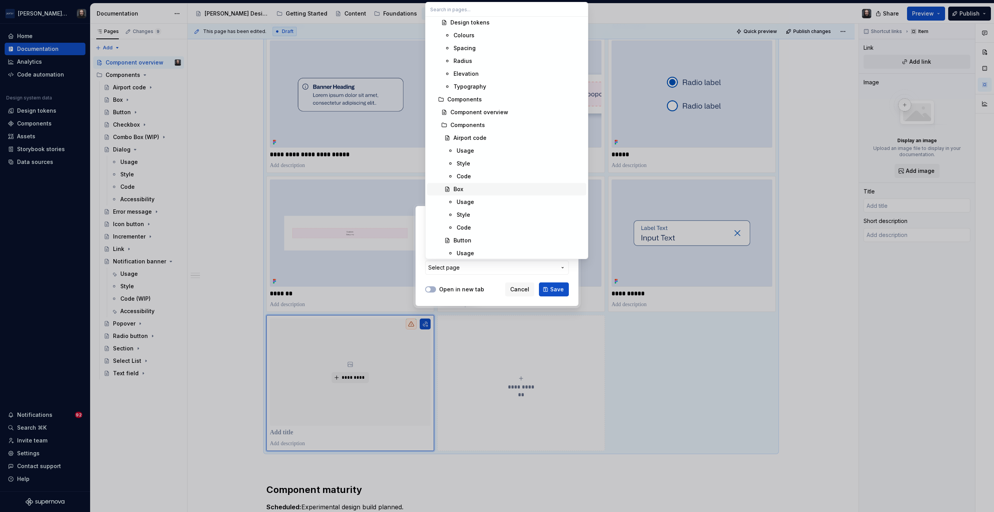
scroll to position [406, 0]
click at [498, 194] on div "Combo Box (WIP)" at bounding box center [476, 195] width 46 height 8
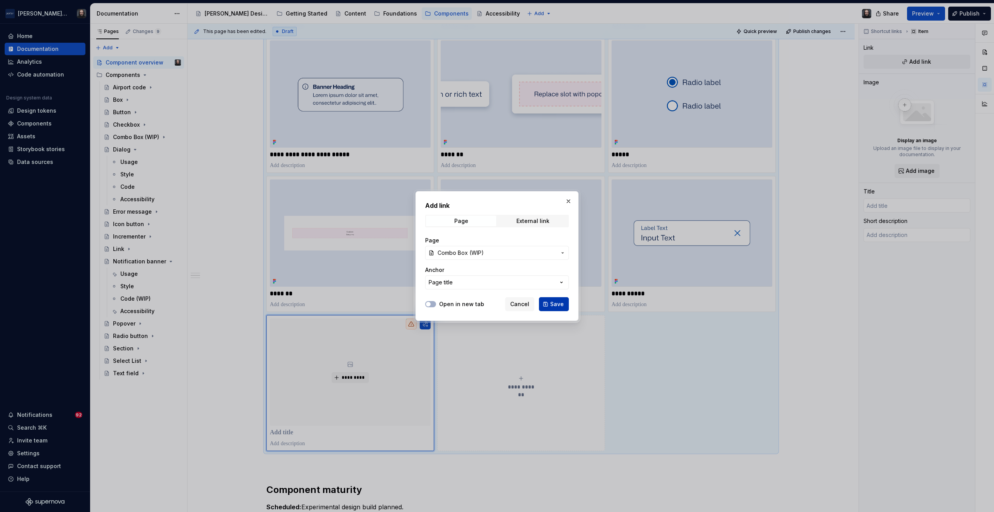
click at [557, 304] on span "Save" at bounding box center [557, 304] width 14 height 8
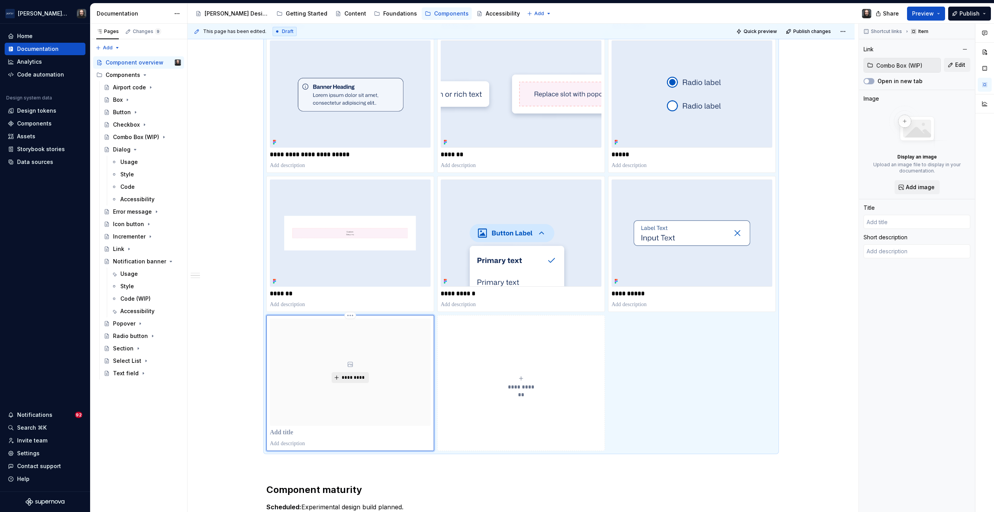
type textarea "*"
type input "Combo Box (WIP)"
type textarea "A Combo Box combines a text input with a list of suggested options that update …"
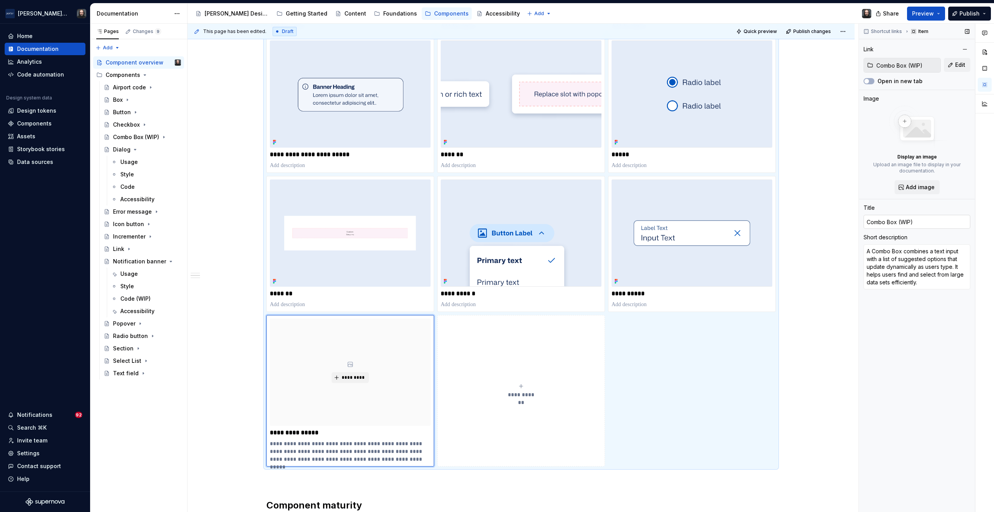
type textarea "*"
click at [920, 221] on input "Combo Box (WIP)" at bounding box center [916, 222] width 107 height 14
click at [911, 271] on textarea "A Combo Box combines a text input with a list of suggested options that update …" at bounding box center [916, 266] width 107 height 45
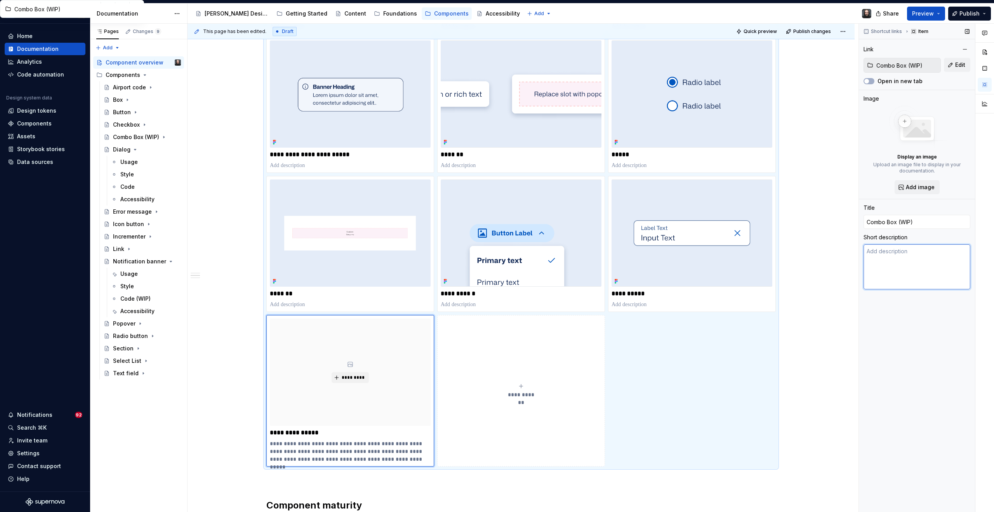
type textarea "*"
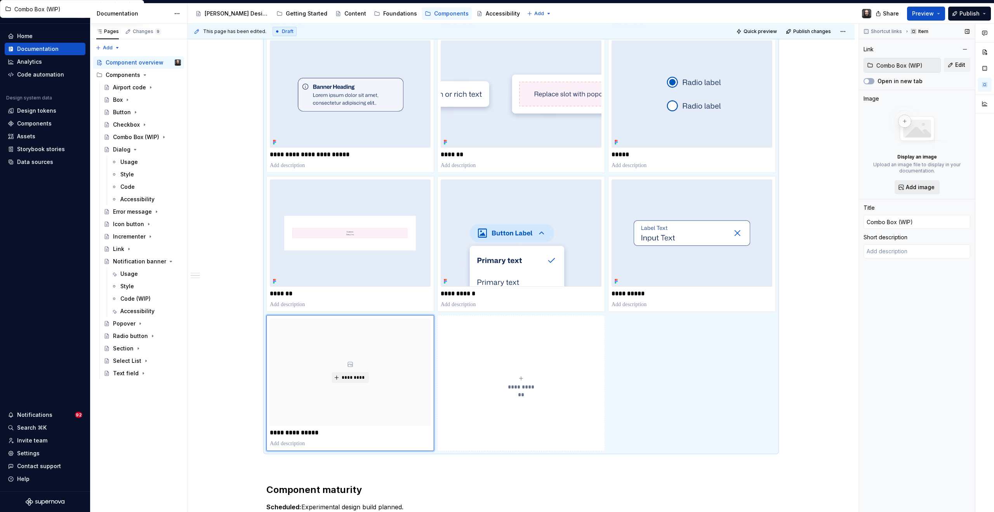
click at [916, 186] on span "Add image" at bounding box center [920, 187] width 29 height 8
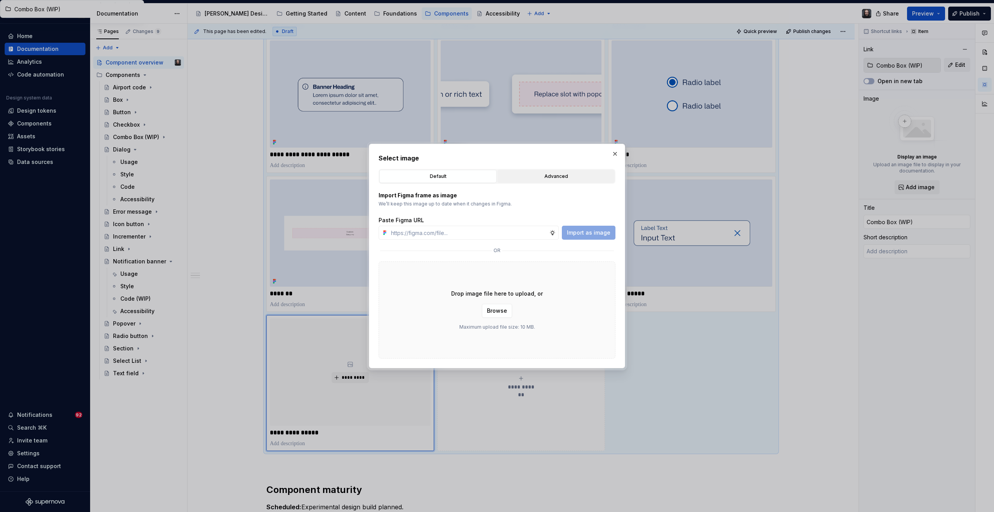
click at [548, 175] on div "Advanced" at bounding box center [556, 176] width 112 height 8
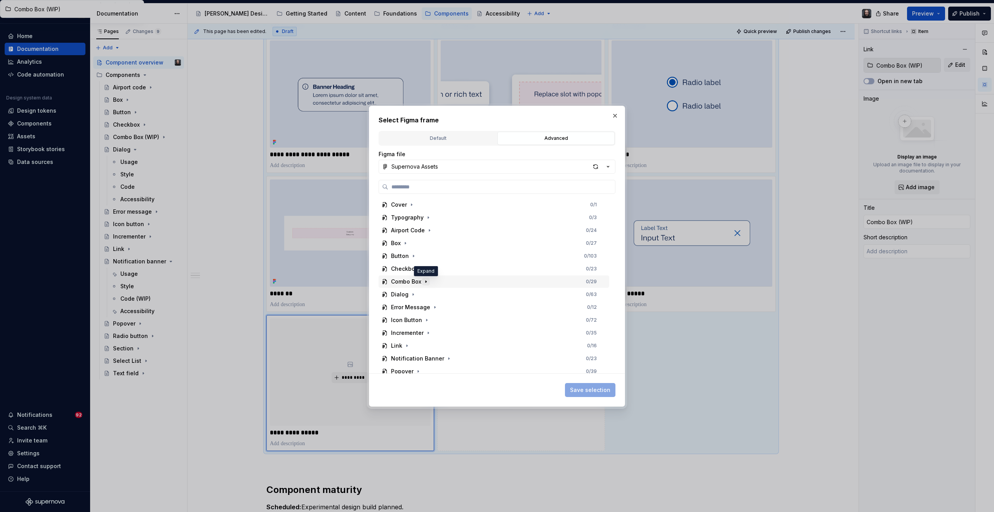
click at [425, 281] on icon "button" at bounding box center [425, 281] width 1 height 2
click at [462, 286] on div "Thumbnail 0 / 2" at bounding box center [497, 284] width 223 height 12
click at [602, 388] on span "Save selection" at bounding box center [590, 390] width 40 height 8
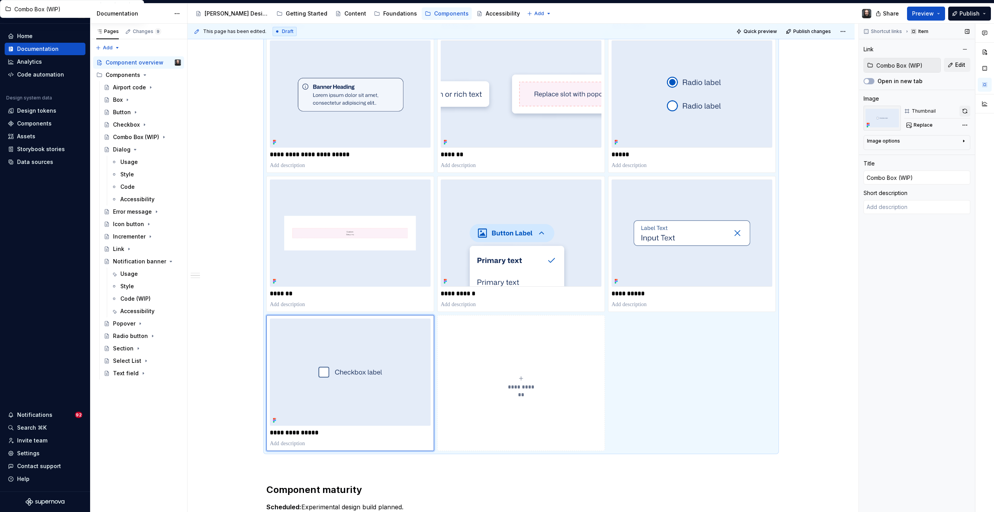
click at [962, 111] on button "button" at bounding box center [964, 111] width 11 height 11
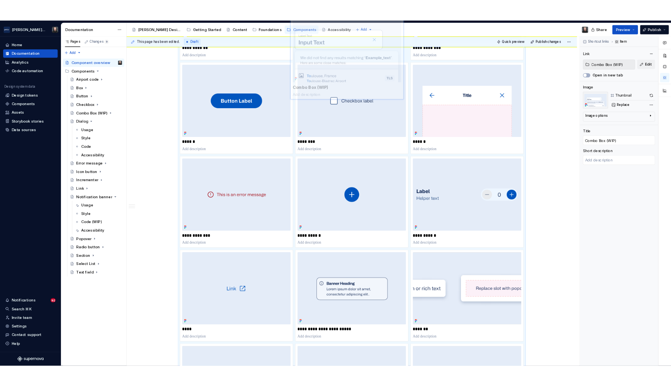
scroll to position [255, 0]
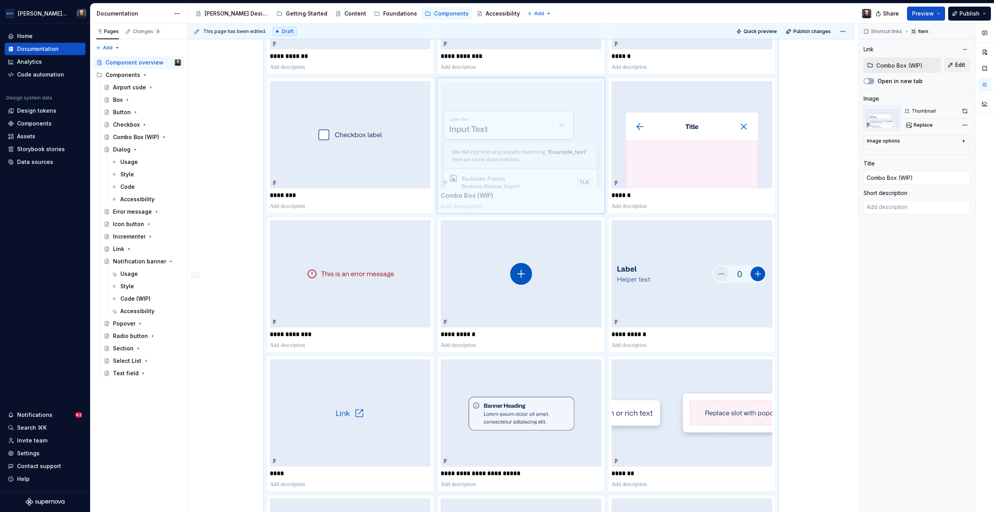
drag, startPoint x: 370, startPoint y: 370, endPoint x: 547, endPoint y: 135, distance: 293.6
click at [547, 135] on body "[PERSON_NAME] Airlines Home Documentation Analytics Code automation Design syst…" at bounding box center [497, 256] width 994 height 512
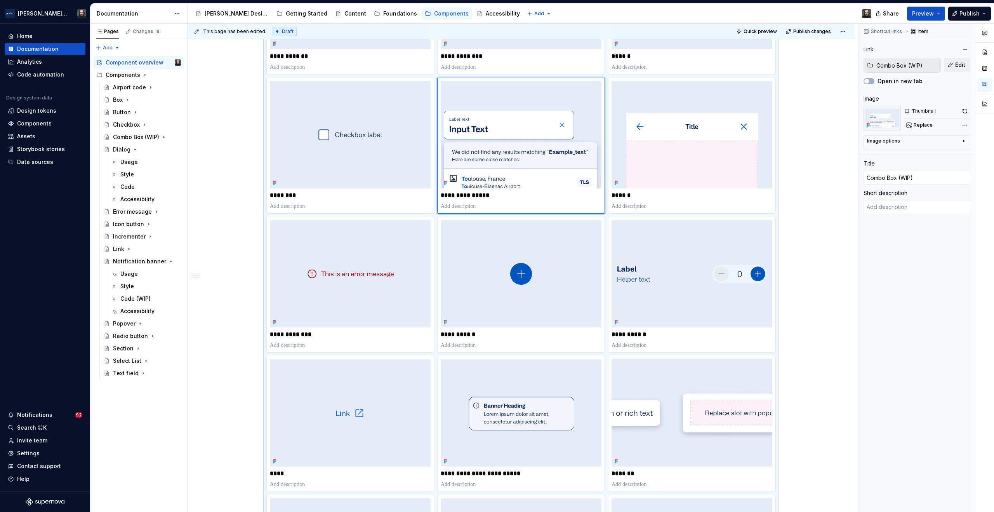
drag, startPoint x: 913, startPoint y: 14, endPoint x: 930, endPoint y: 19, distance: 17.7
click at [913, 14] on button "Preview" at bounding box center [926, 14] width 38 height 14
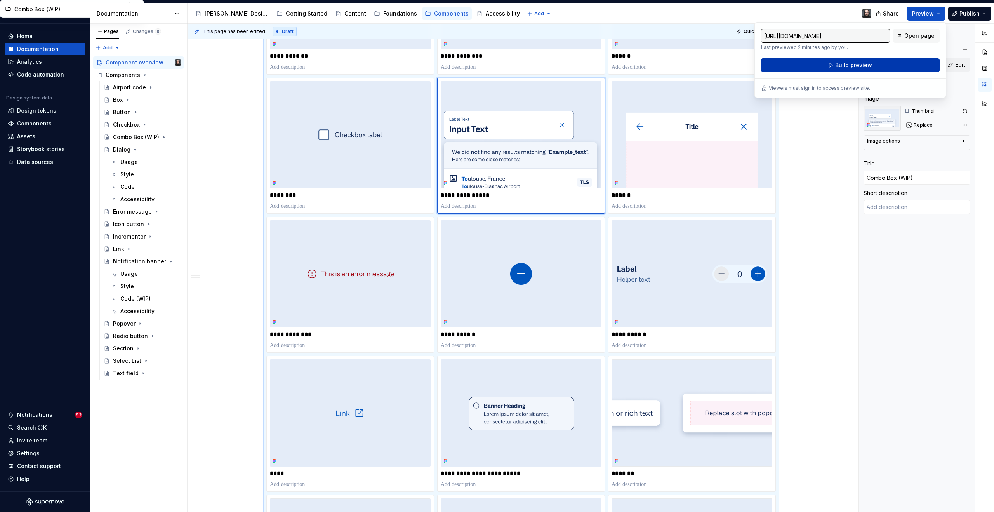
click at [862, 64] on span "Build preview" at bounding box center [853, 65] width 37 height 8
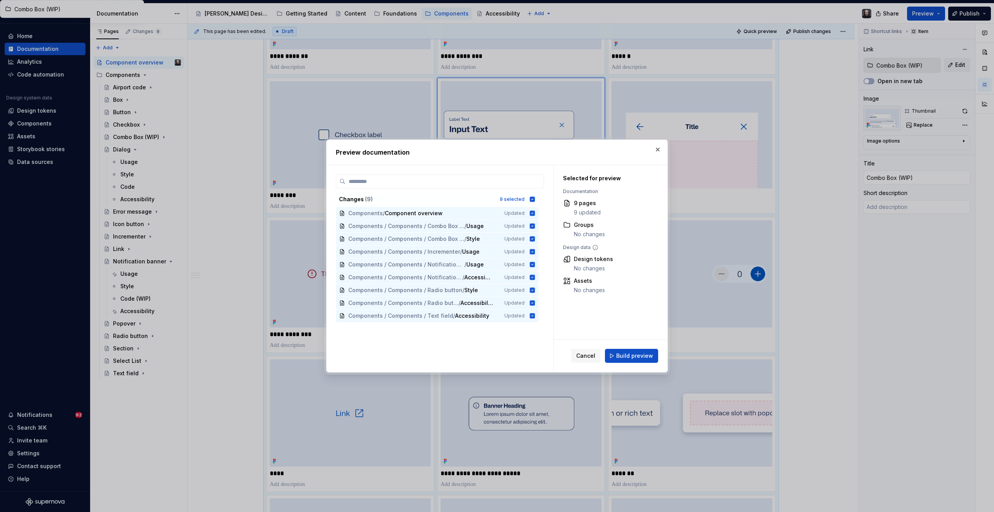
click at [638, 356] on span "Build preview" at bounding box center [634, 356] width 37 height 8
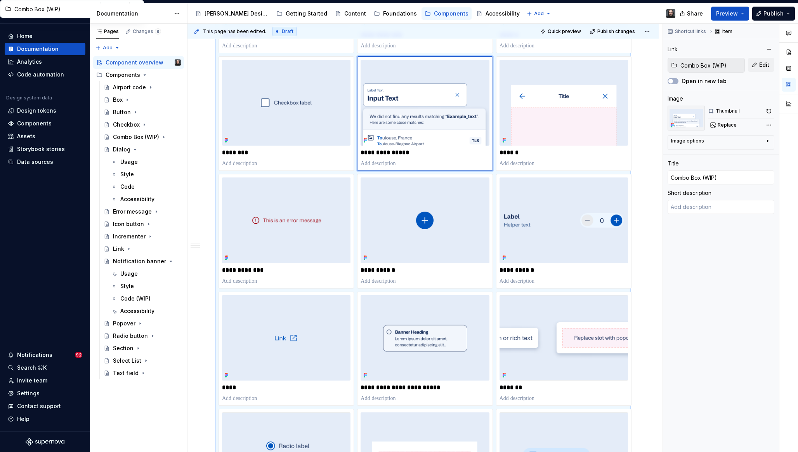
type textarea "*"
